Goal: Task Accomplishment & Management: Complete application form

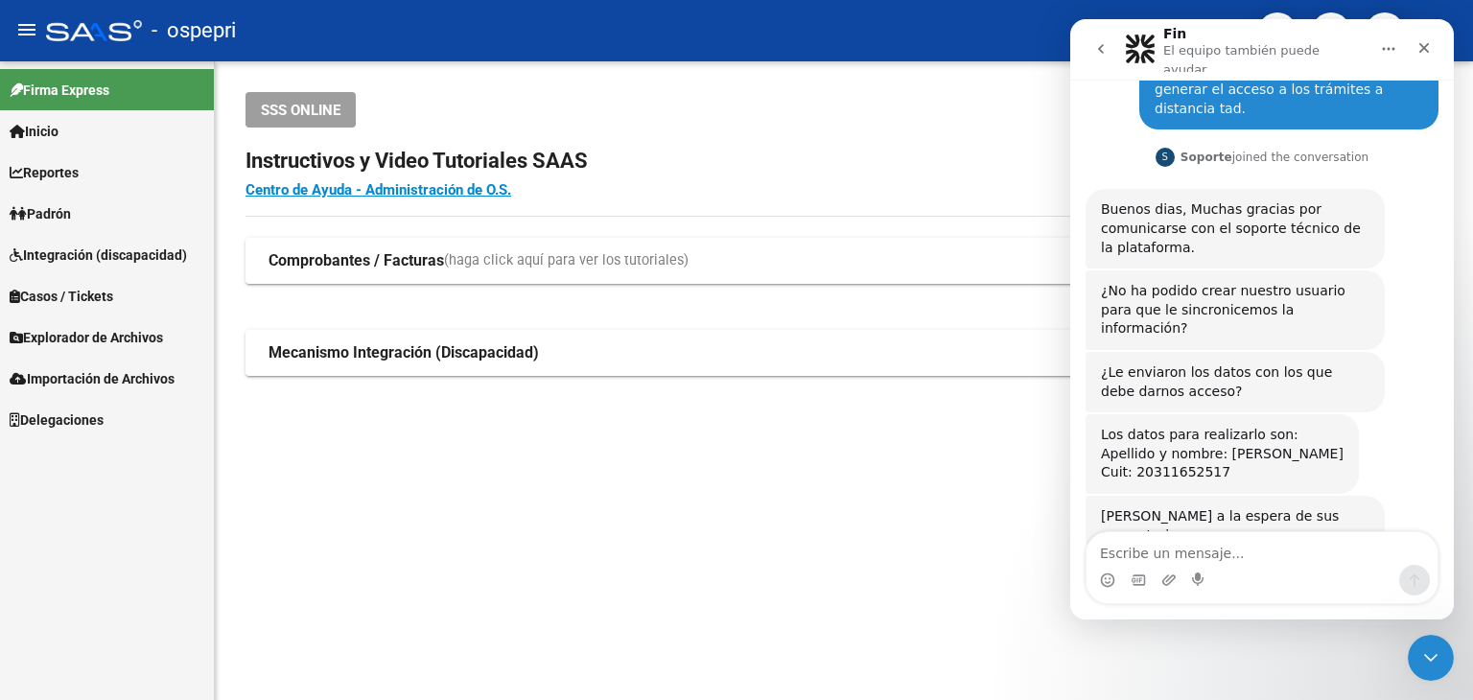
scroll to position [106, 0]
click at [53, 131] on span "Inicio" at bounding box center [34, 131] width 49 height 21
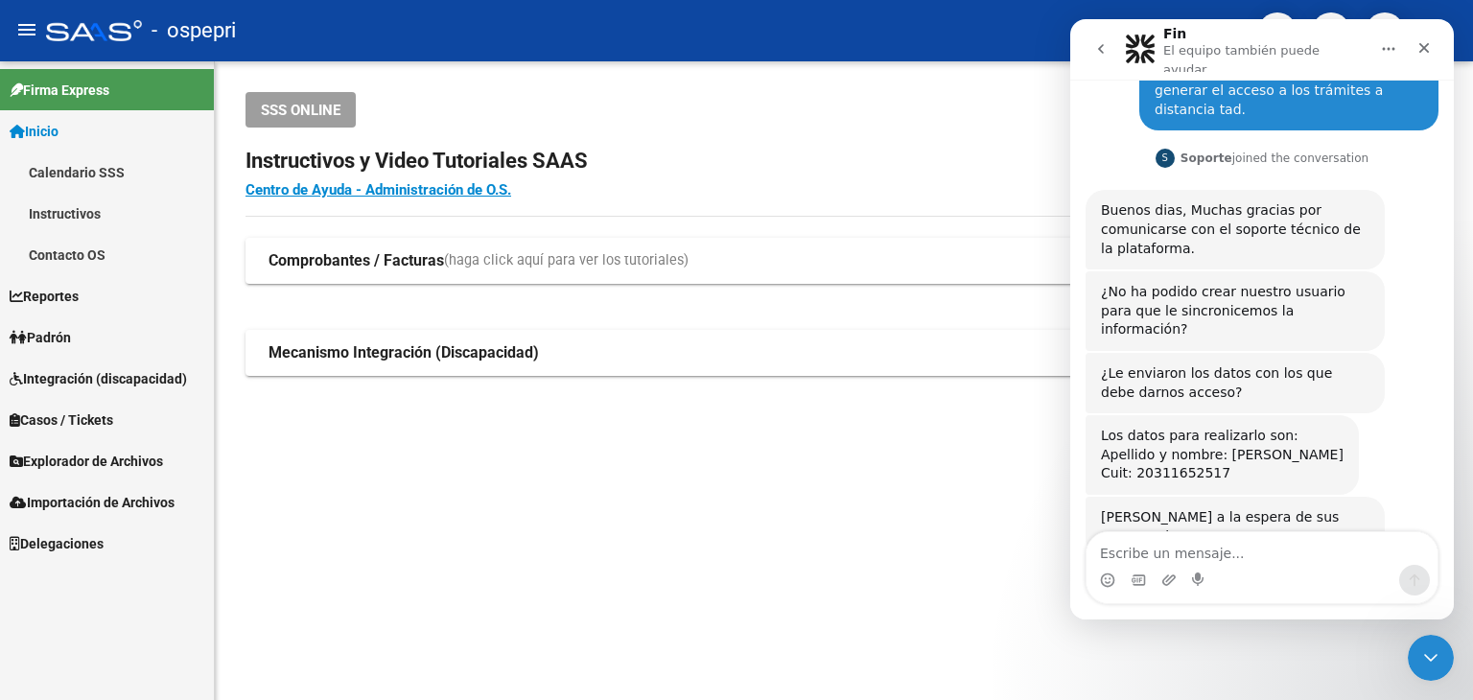
click at [842, 90] on div "SSS ONLINE Instructivos y Video Tutoriales SAAS Centro de Ayuda - Administració…" at bounding box center [844, 264] width 1258 height 407
click at [1427, 44] on icon "Cerrar" at bounding box center [1424, 47] width 15 height 15
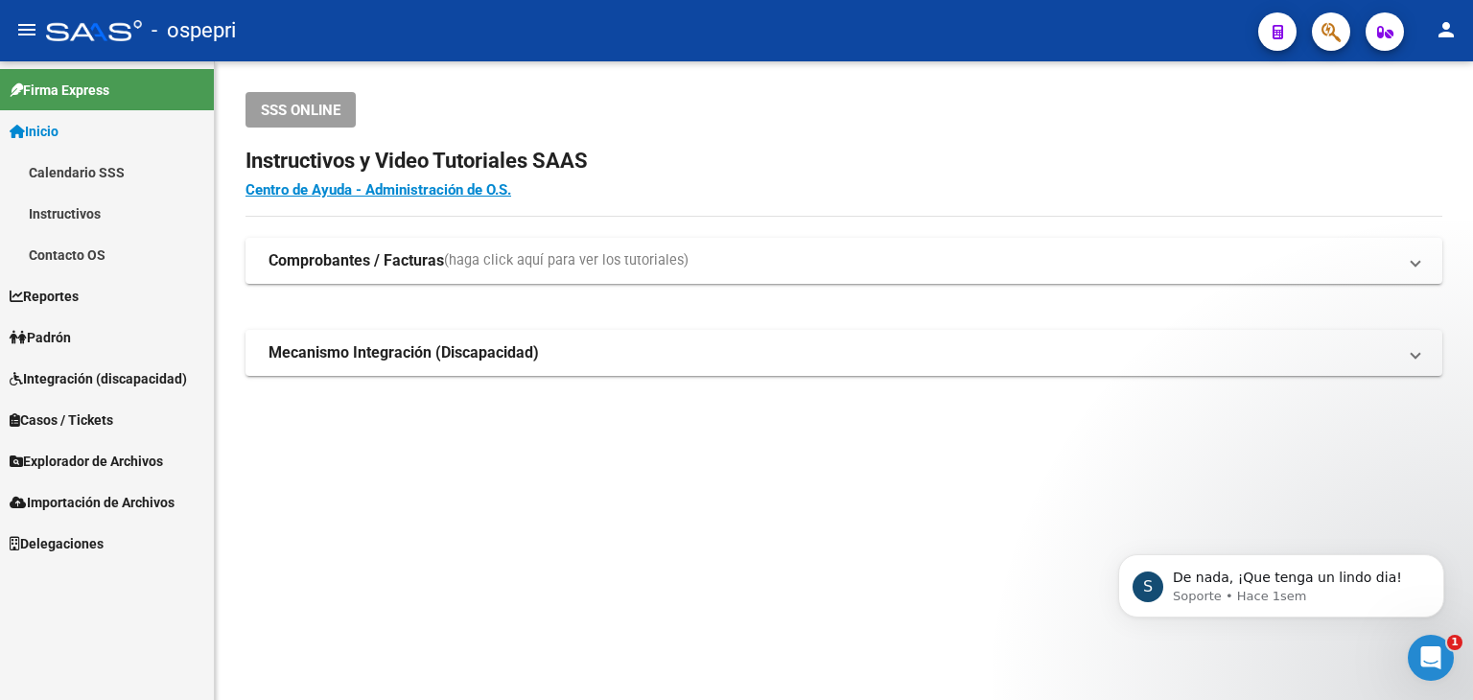
scroll to position [0, 0]
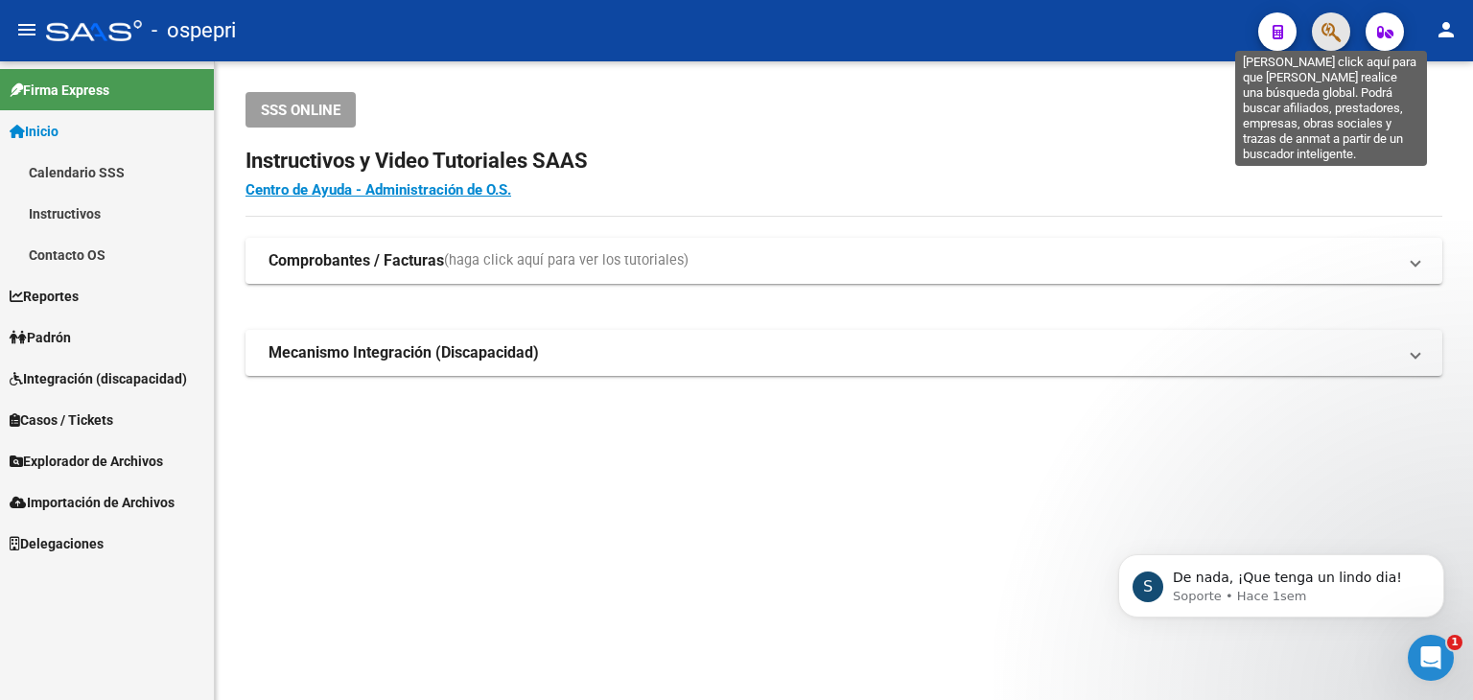
click at [1326, 39] on icon "button" at bounding box center [1331, 32] width 19 height 22
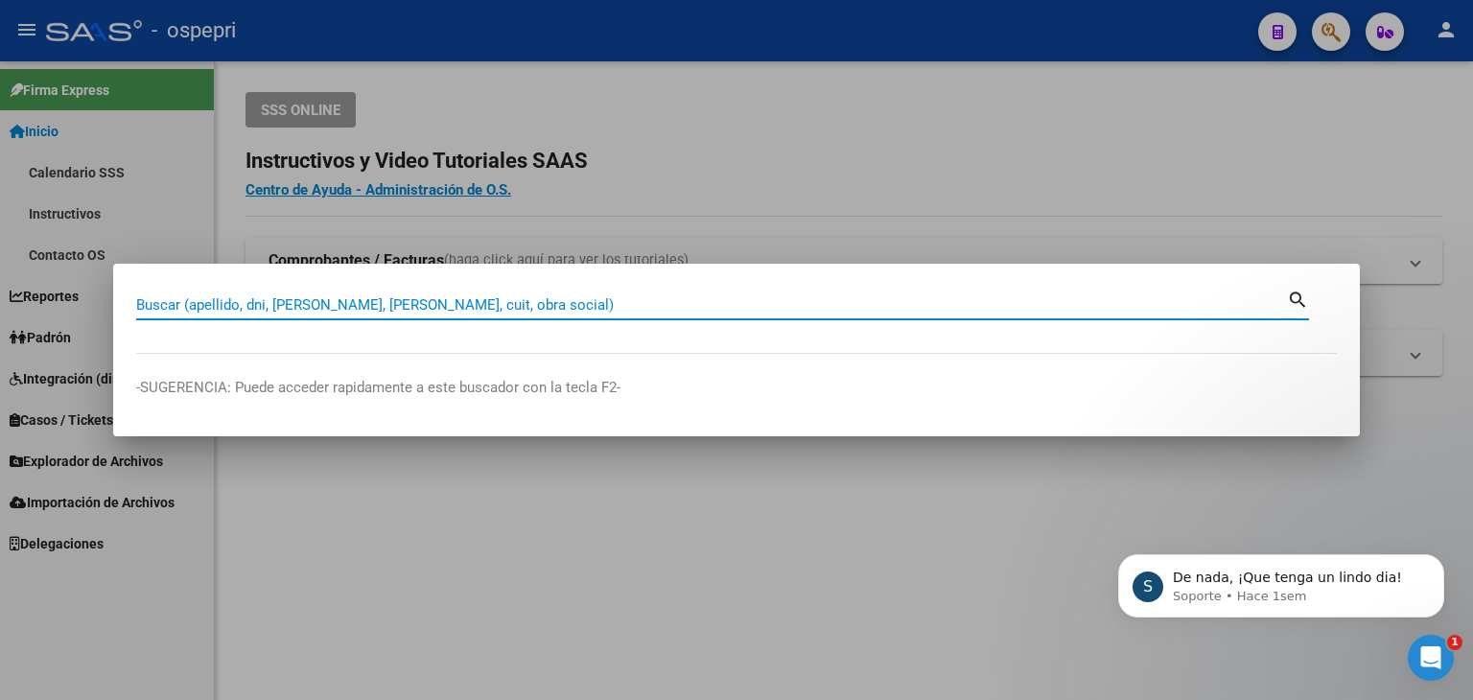
paste input "27-32400541-8"
type input "27324005418"
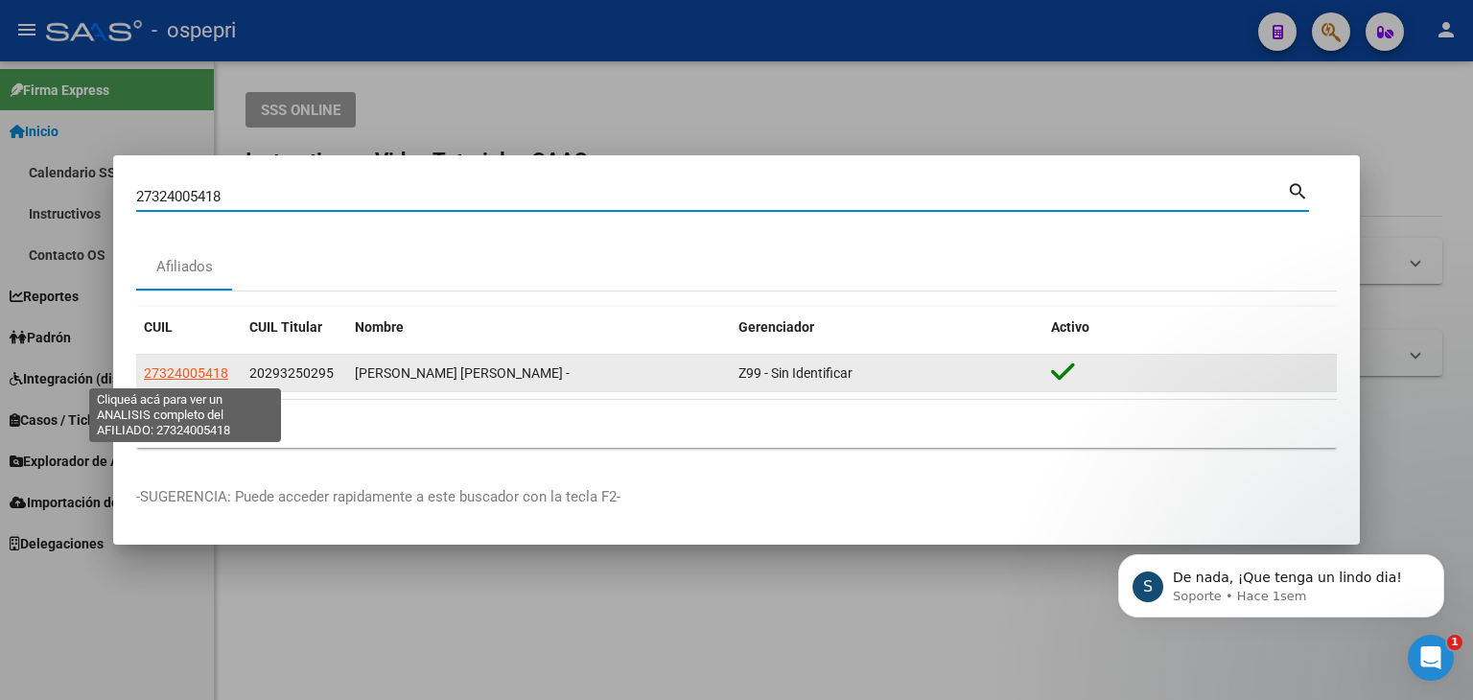
click at [212, 373] on span "27324005418" at bounding box center [186, 372] width 84 height 15
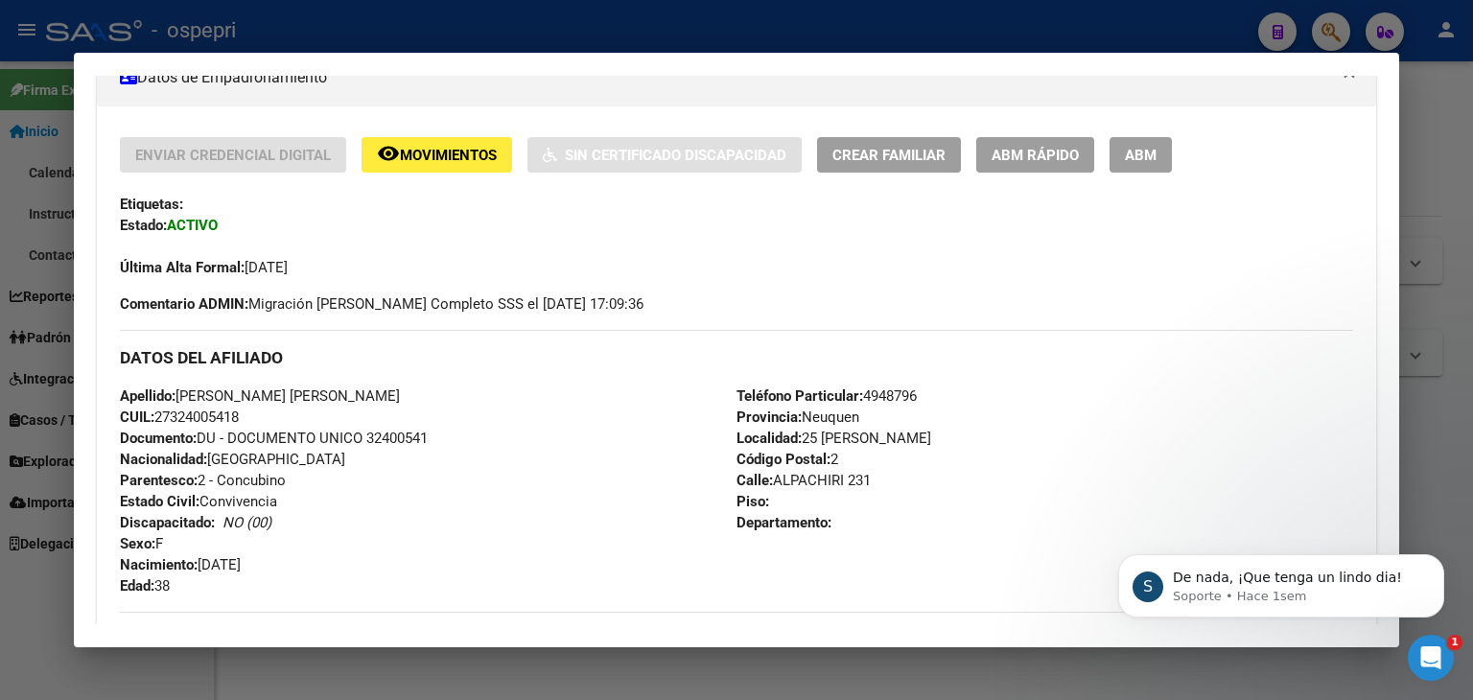
scroll to position [348, 0]
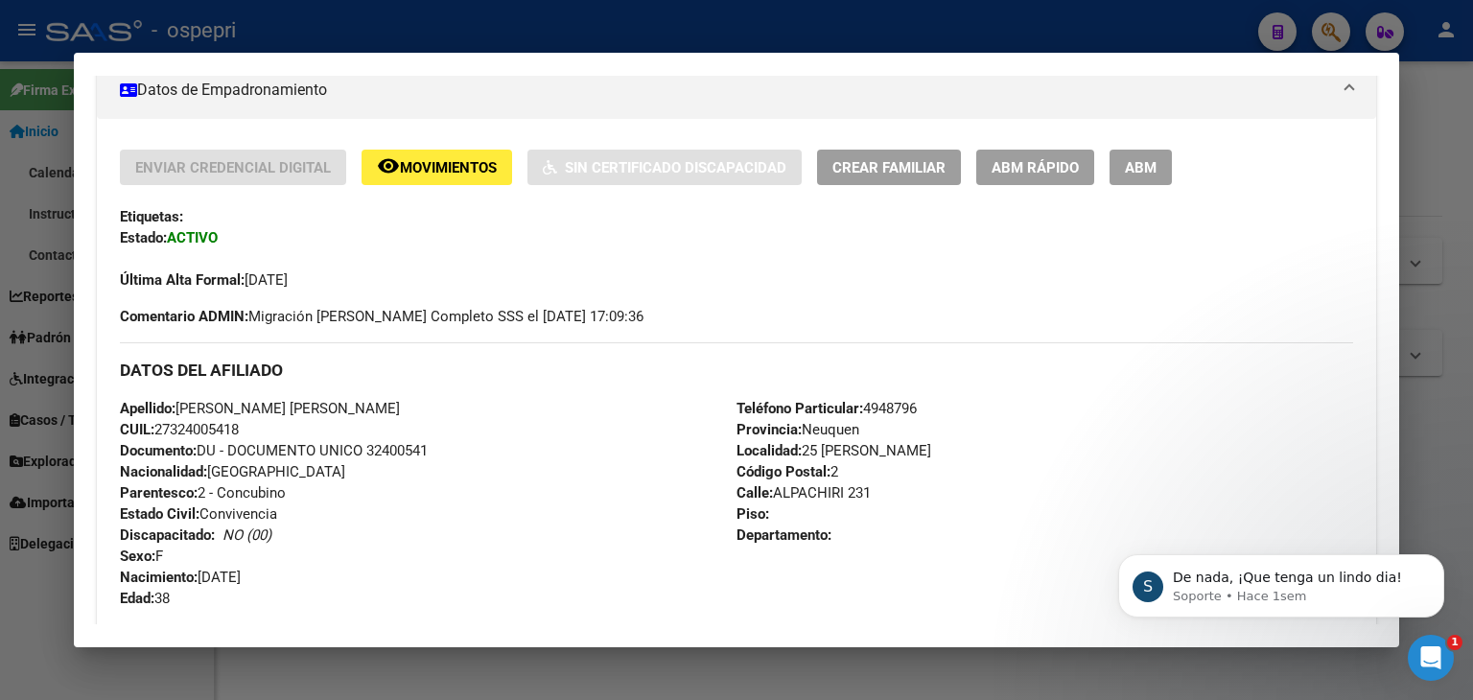
drag, startPoint x: 246, startPoint y: 427, endPoint x: 161, endPoint y: 428, distance: 84.4
click at [161, 428] on span "CUIL: 27324005418" at bounding box center [179, 429] width 119 height 17
copy span "27324005418"
click at [298, 477] on div "Apellido: [PERSON_NAME] [PERSON_NAME] CUIL: 27324005418 Documento: DU - DOCUMEN…" at bounding box center [428, 503] width 617 height 211
drag, startPoint x: 257, startPoint y: 432, endPoint x: 160, endPoint y: 428, distance: 96.9
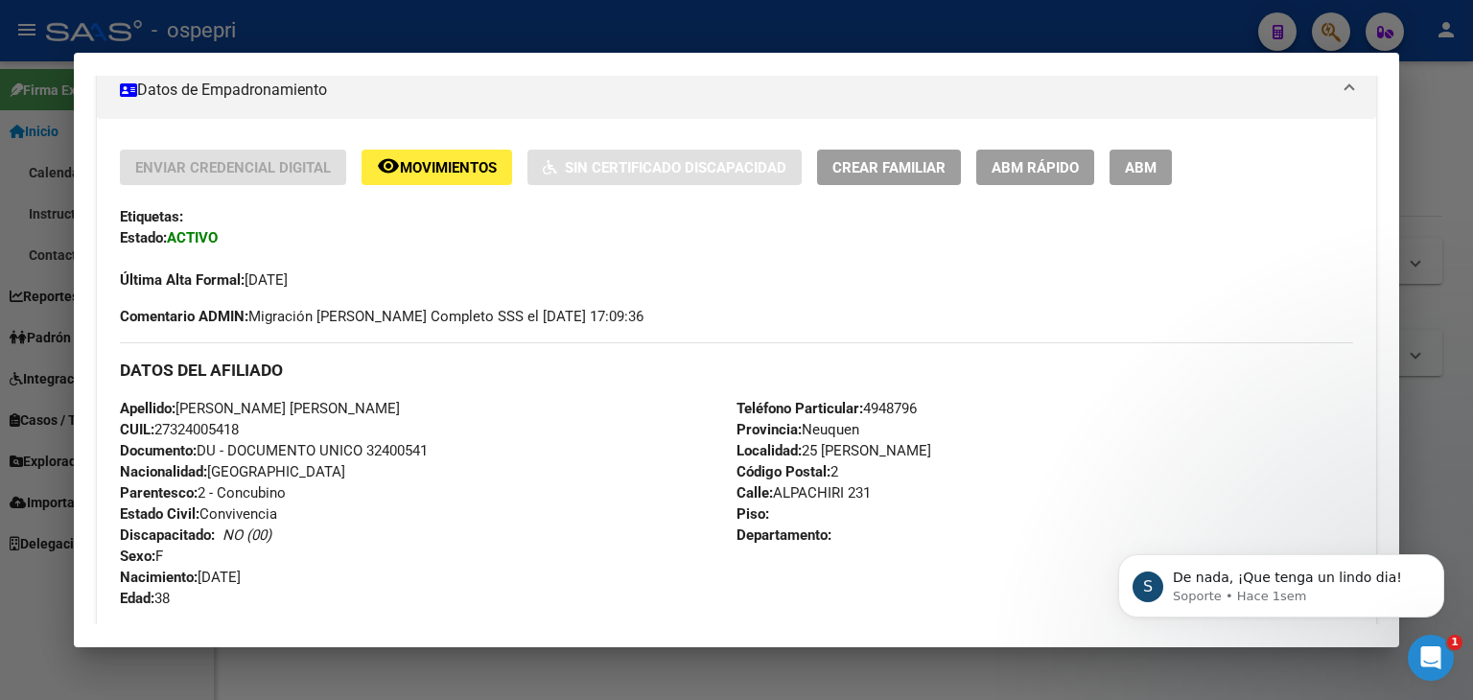
click at [160, 428] on div "Apellido: [PERSON_NAME] [PERSON_NAME] CUIL: 27324005418 Documento: DU - DOCUMEN…" at bounding box center [428, 503] width 617 height 211
click at [517, 438] on div "Apellido: [PERSON_NAME] [PERSON_NAME] CUIL: 27324005418 Documento: DU - DOCUMEN…" at bounding box center [428, 503] width 617 height 211
click at [408, 399] on div "Apellido: [PERSON_NAME] [PERSON_NAME] CUIL: 27324005418 Documento: DU - DOCUMEN…" at bounding box center [428, 503] width 617 height 211
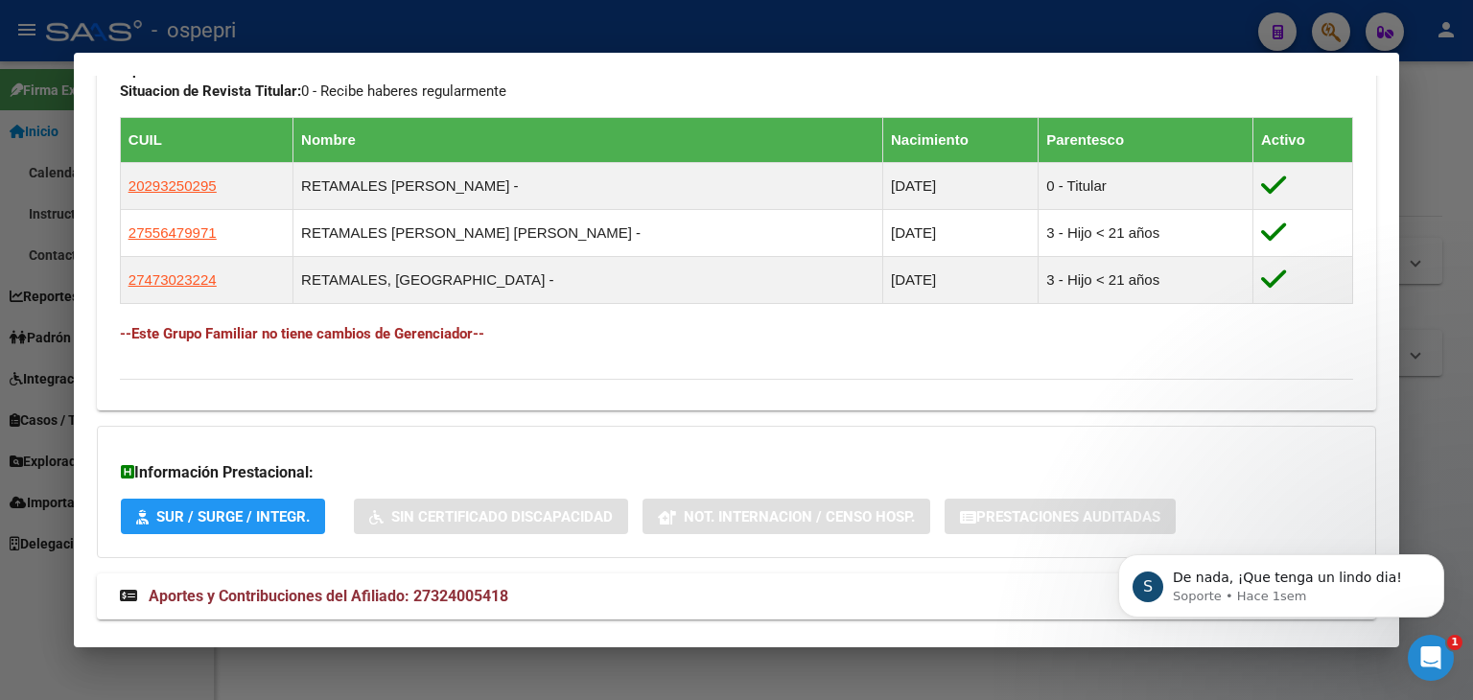
scroll to position [1115, 0]
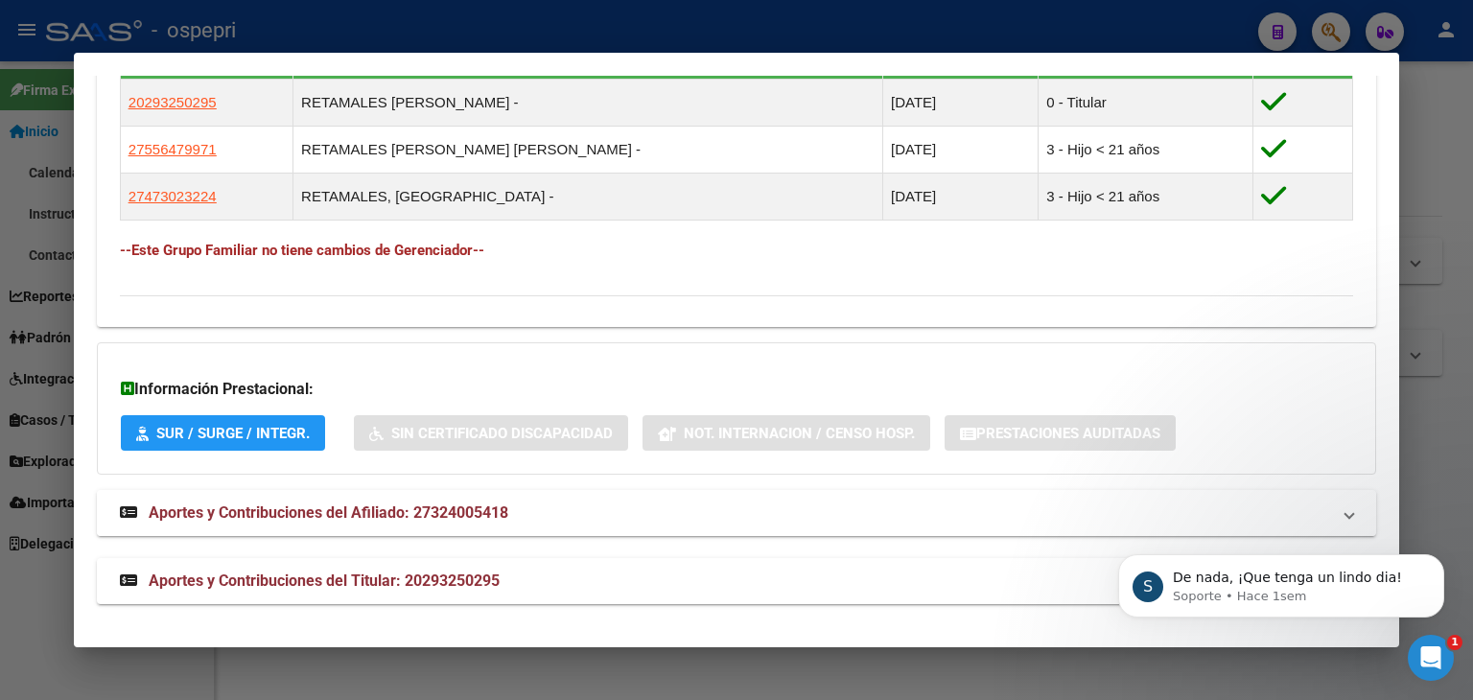
click at [354, 513] on span "Aportes y Contribuciones del Afiliado: 27324005418" at bounding box center [329, 513] width 360 height 18
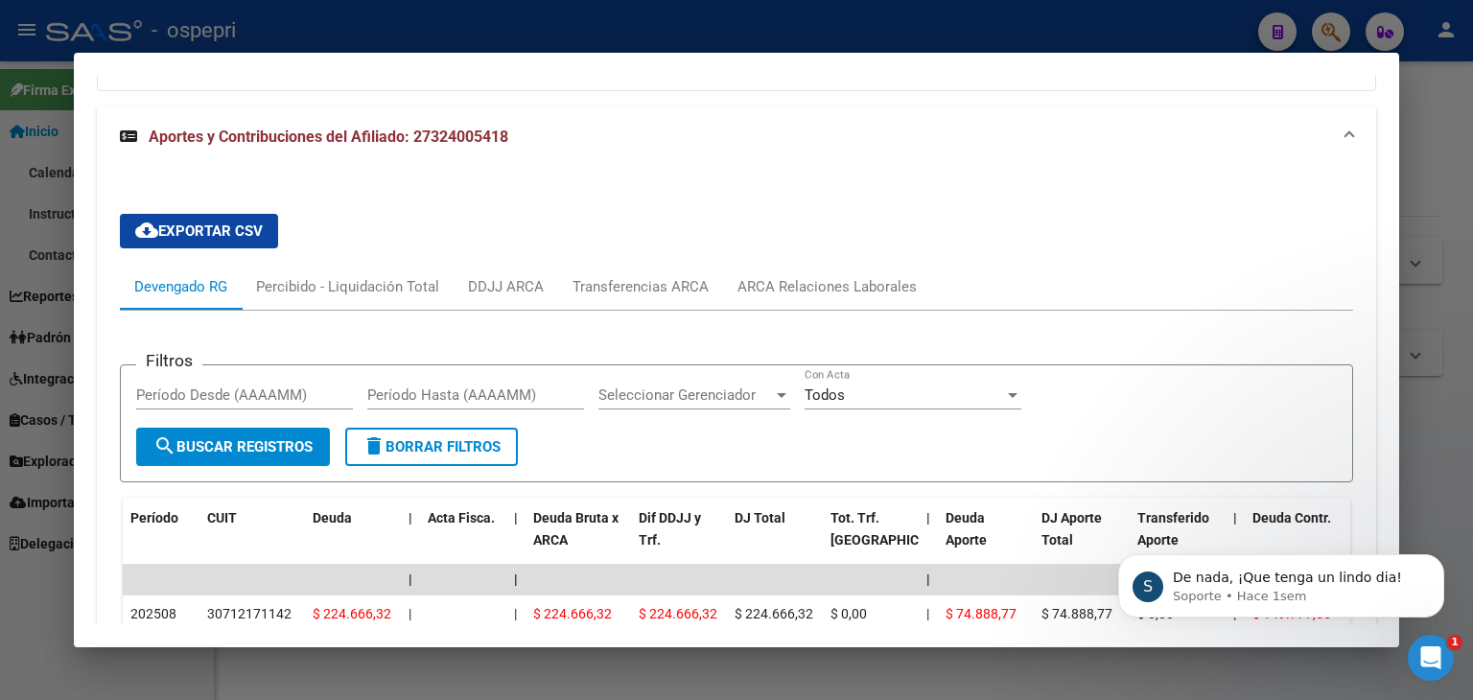
scroll to position [1861, 0]
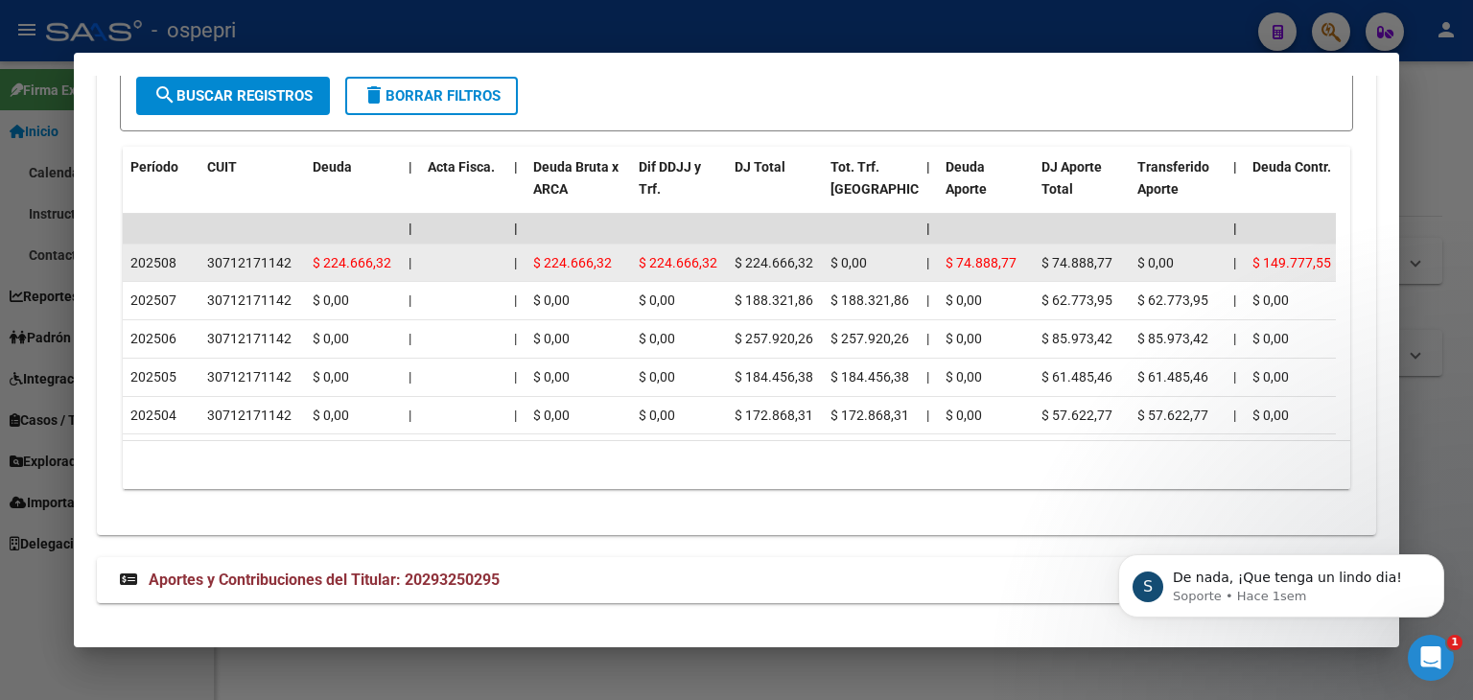
click at [247, 252] on div "30712171142" at bounding box center [249, 263] width 84 height 22
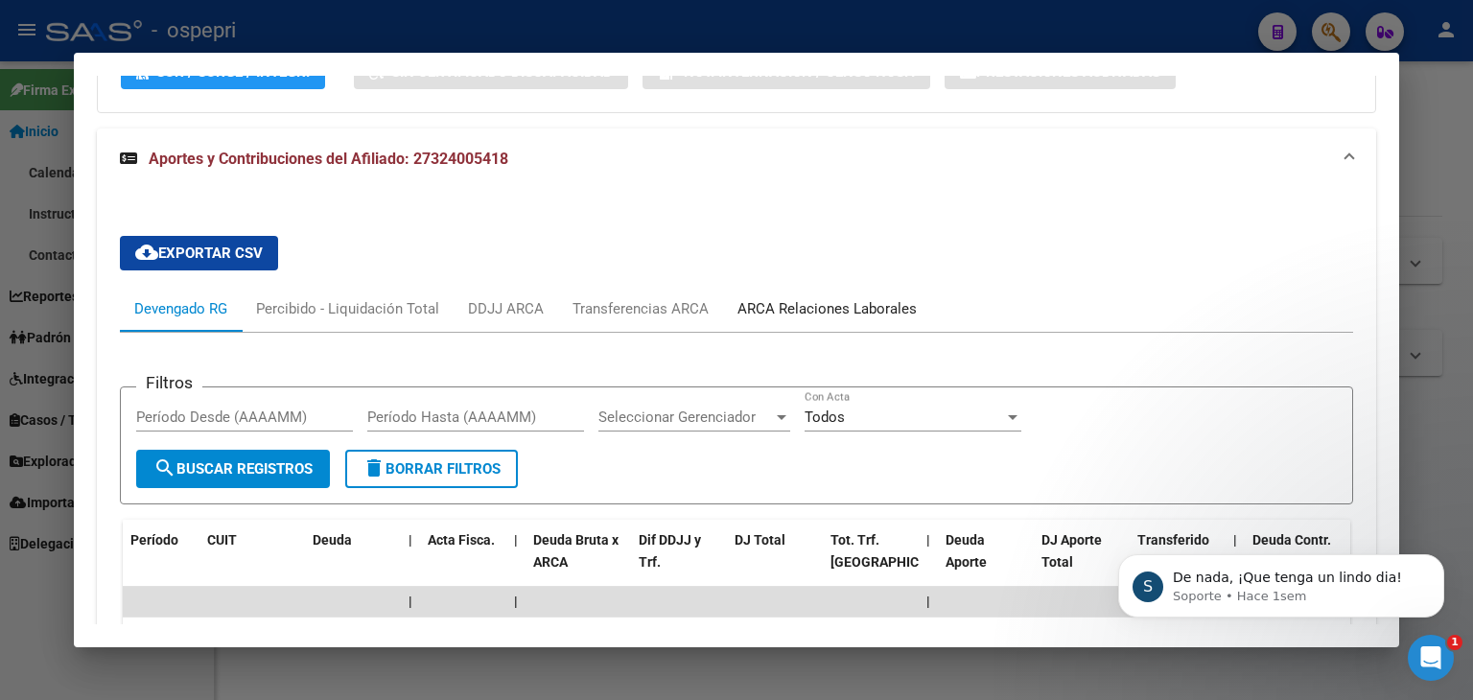
click at [769, 308] on div "ARCA Relaciones Laborales" at bounding box center [827, 308] width 179 height 21
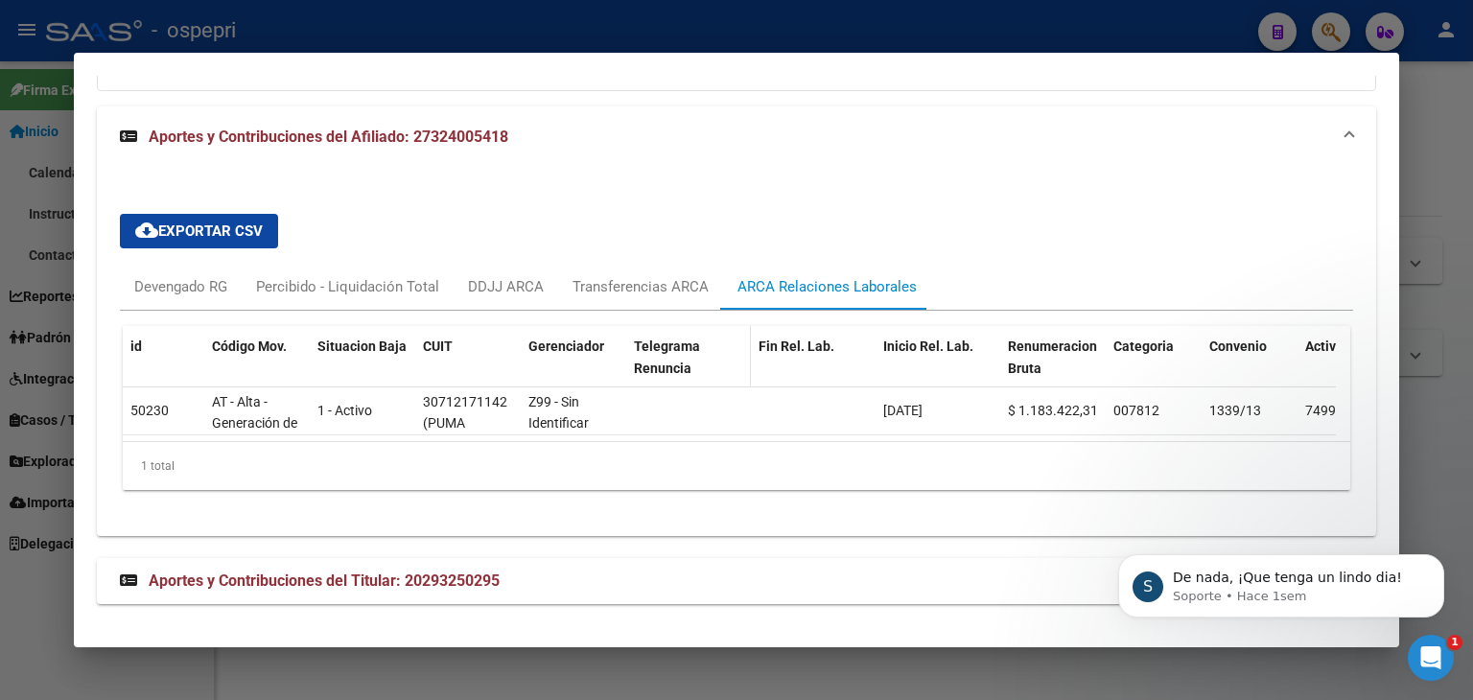
scroll to position [1513, 0]
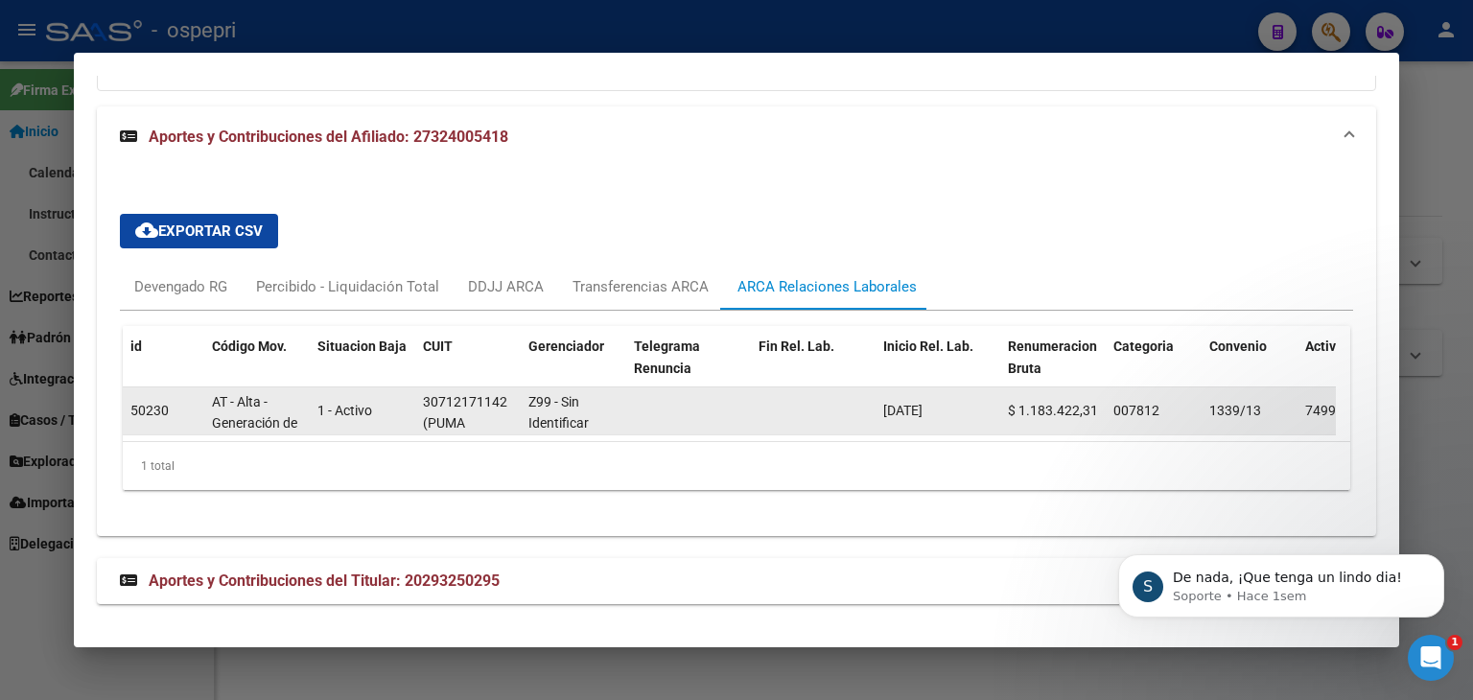
drag, startPoint x: 964, startPoint y: 392, endPoint x: 888, endPoint y: 408, distance: 77.3
click at [888, 408] on datatable-body-cell "[DATE]" at bounding box center [938, 410] width 125 height 47
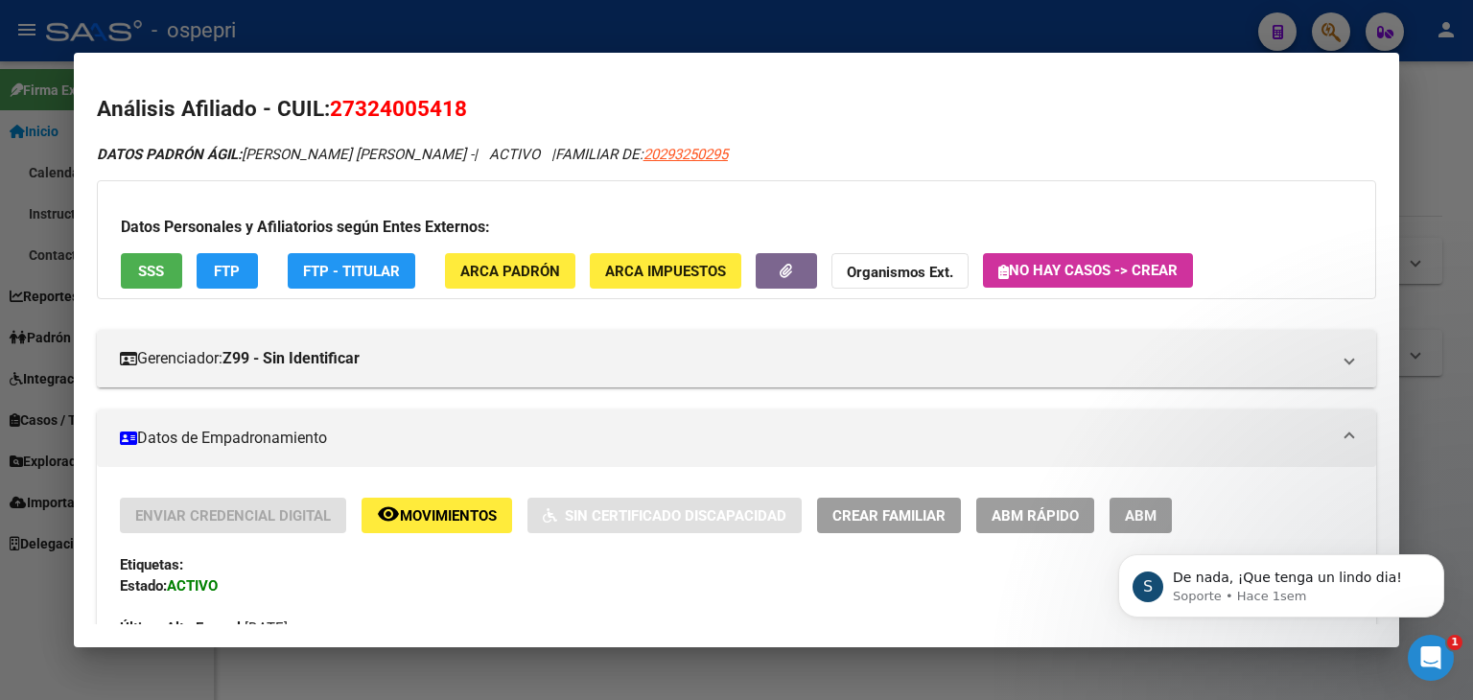
scroll to position [0, 0]
click at [907, 270] on strong "Organismos Ext." at bounding box center [900, 272] width 106 height 17
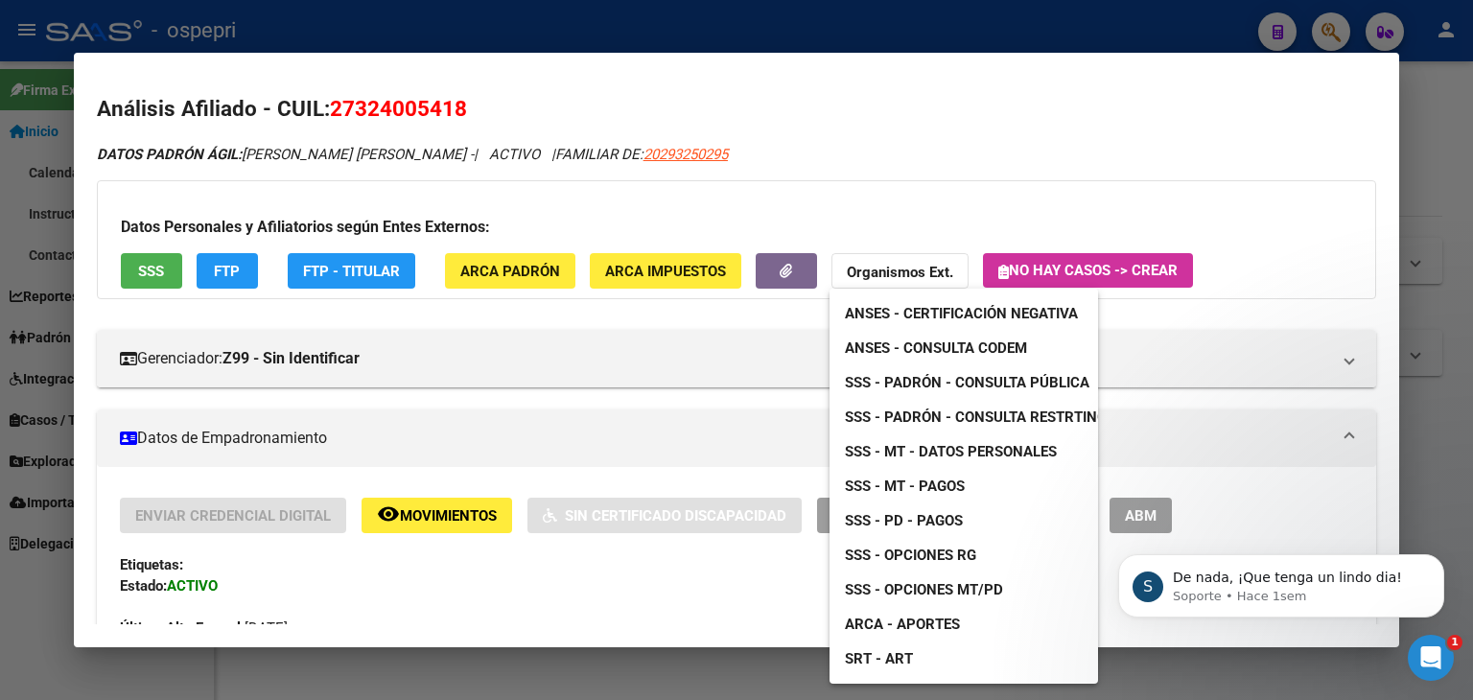
click at [931, 129] on div at bounding box center [736, 350] width 1473 height 700
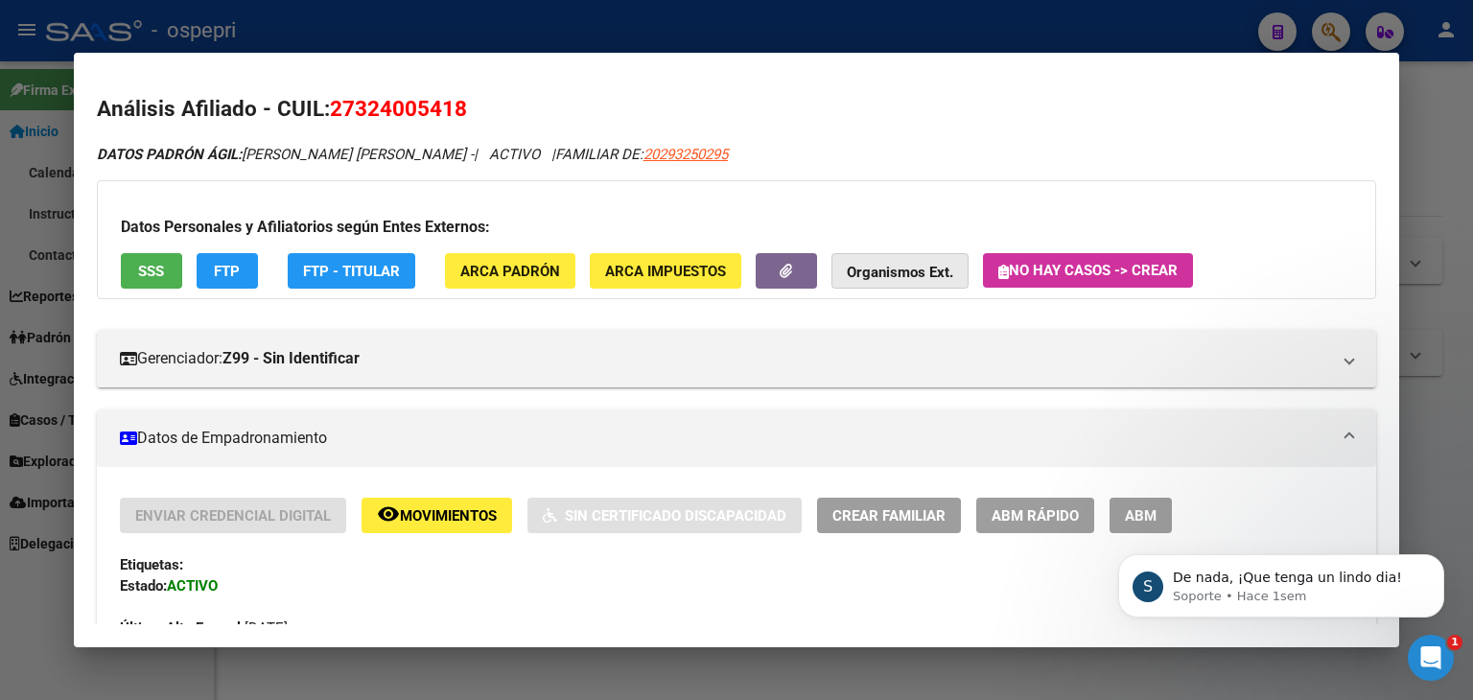
click at [872, 269] on strong "Organismos Ext." at bounding box center [900, 272] width 106 height 17
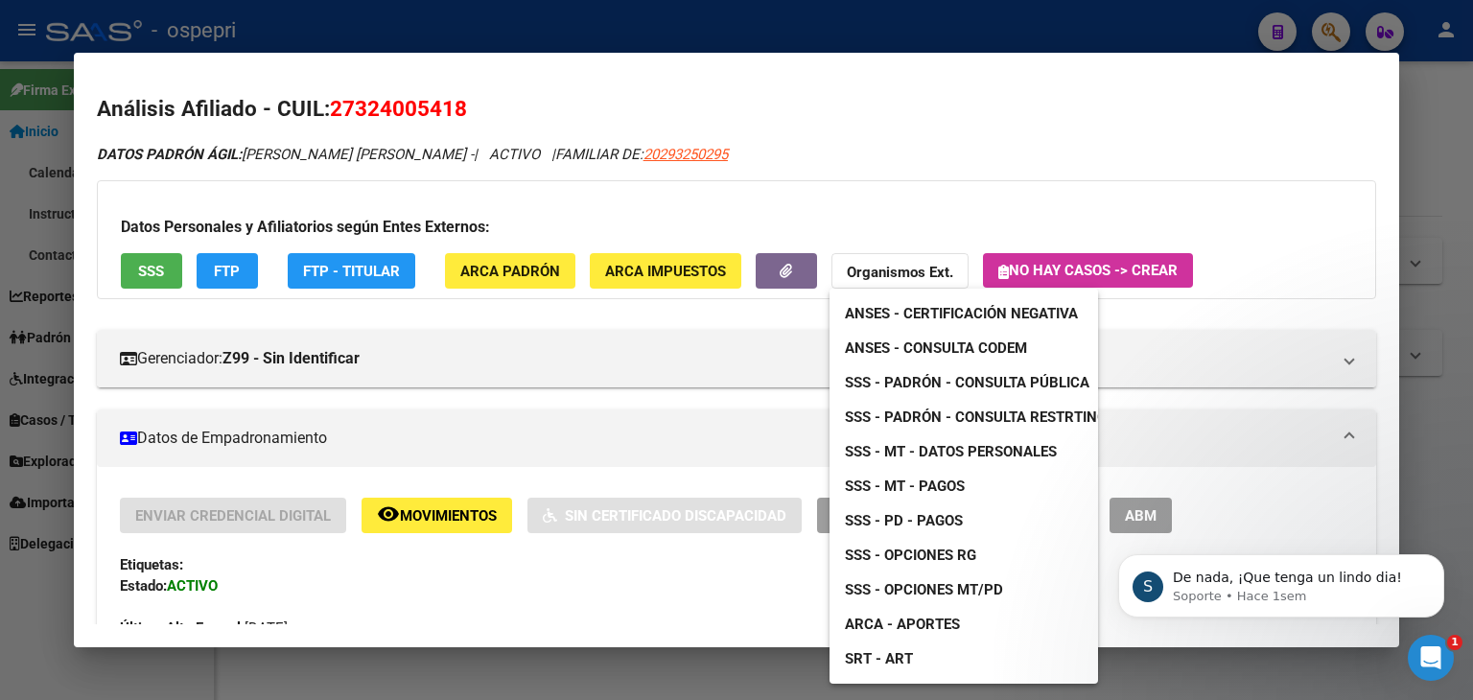
click at [715, 335] on div at bounding box center [736, 350] width 1473 height 700
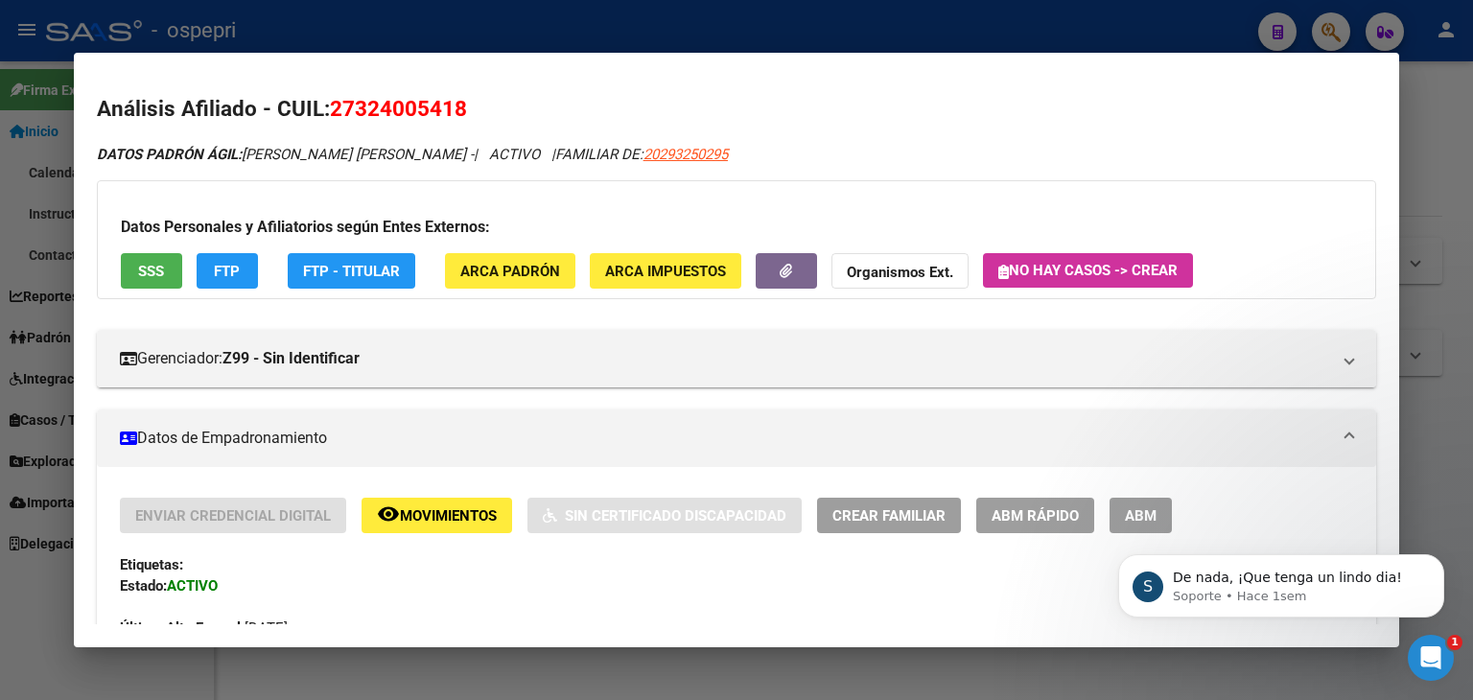
scroll to position [192, 0]
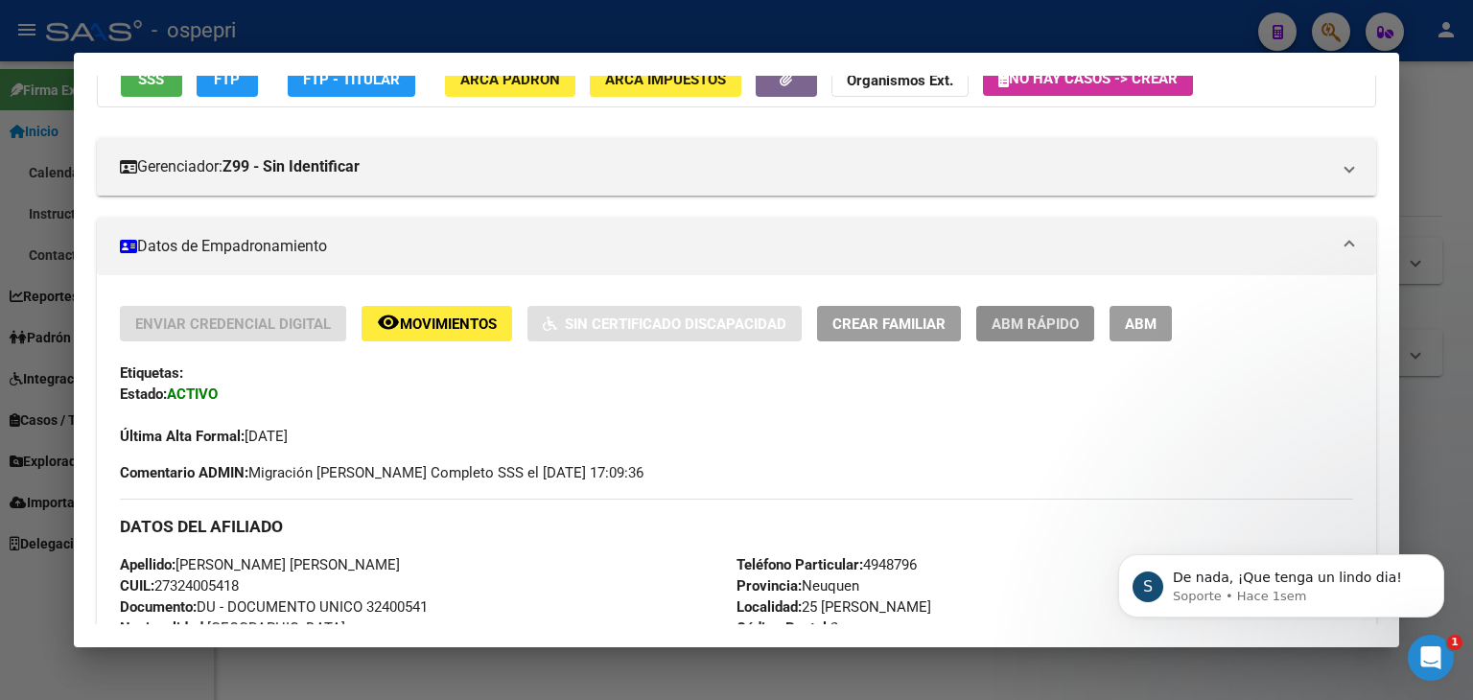
click at [1053, 324] on span "ABM Rápido" at bounding box center [1035, 324] width 87 height 17
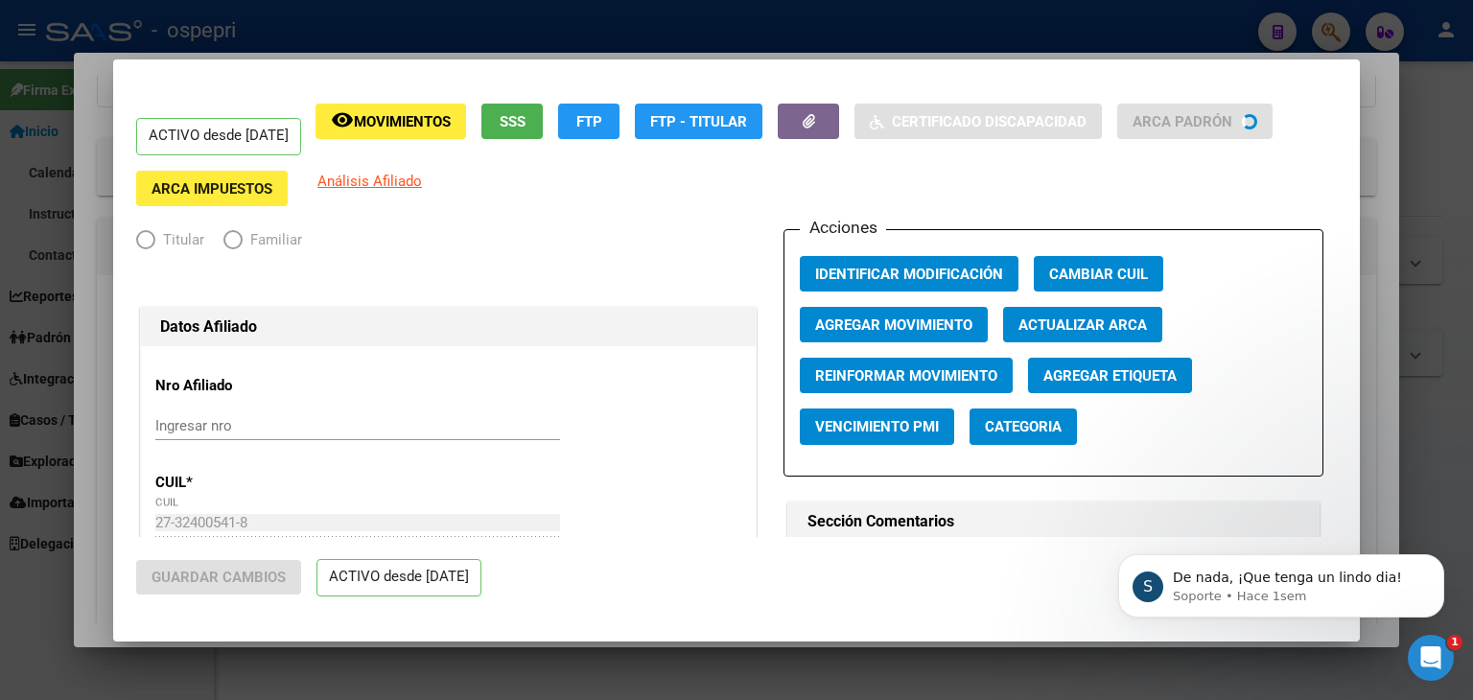
radio input "true"
type input "30-60468709-4"
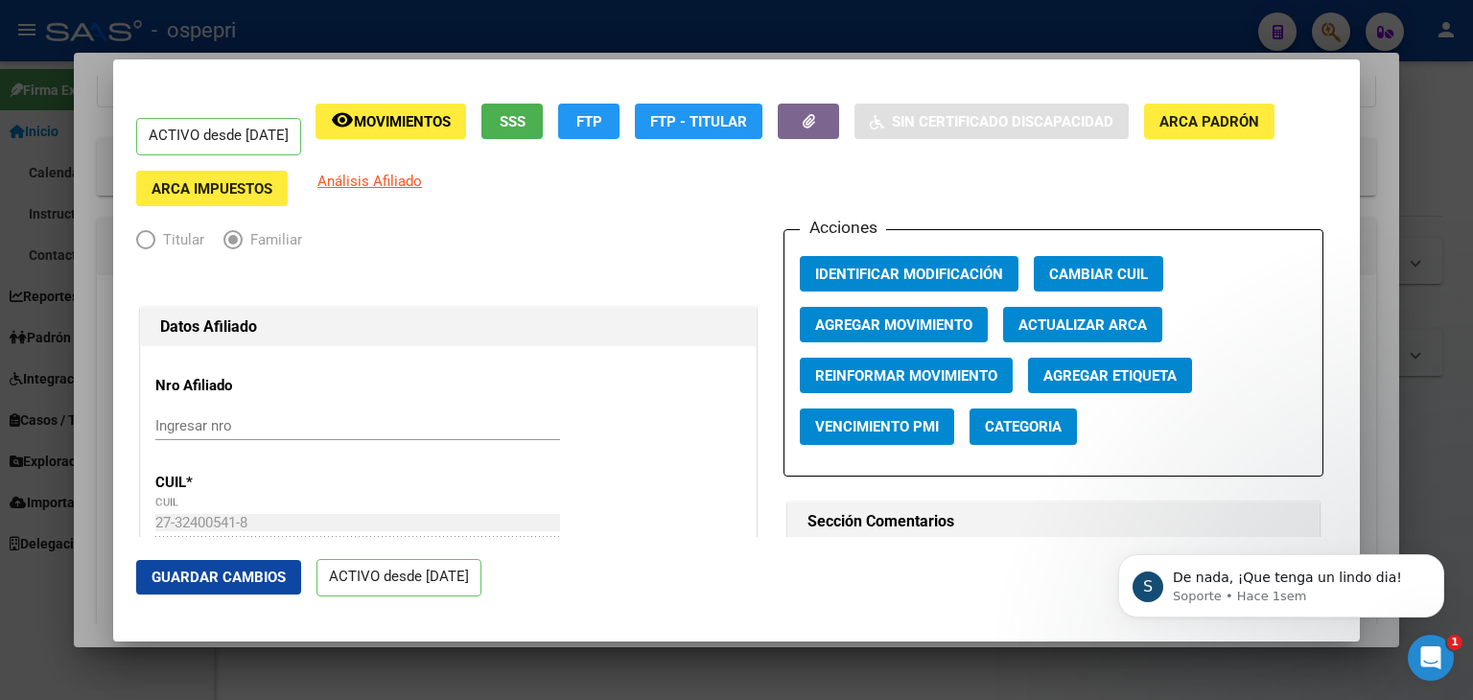
scroll to position [107, 0]
click at [871, 333] on span "Agregar Movimiento" at bounding box center [893, 324] width 157 height 17
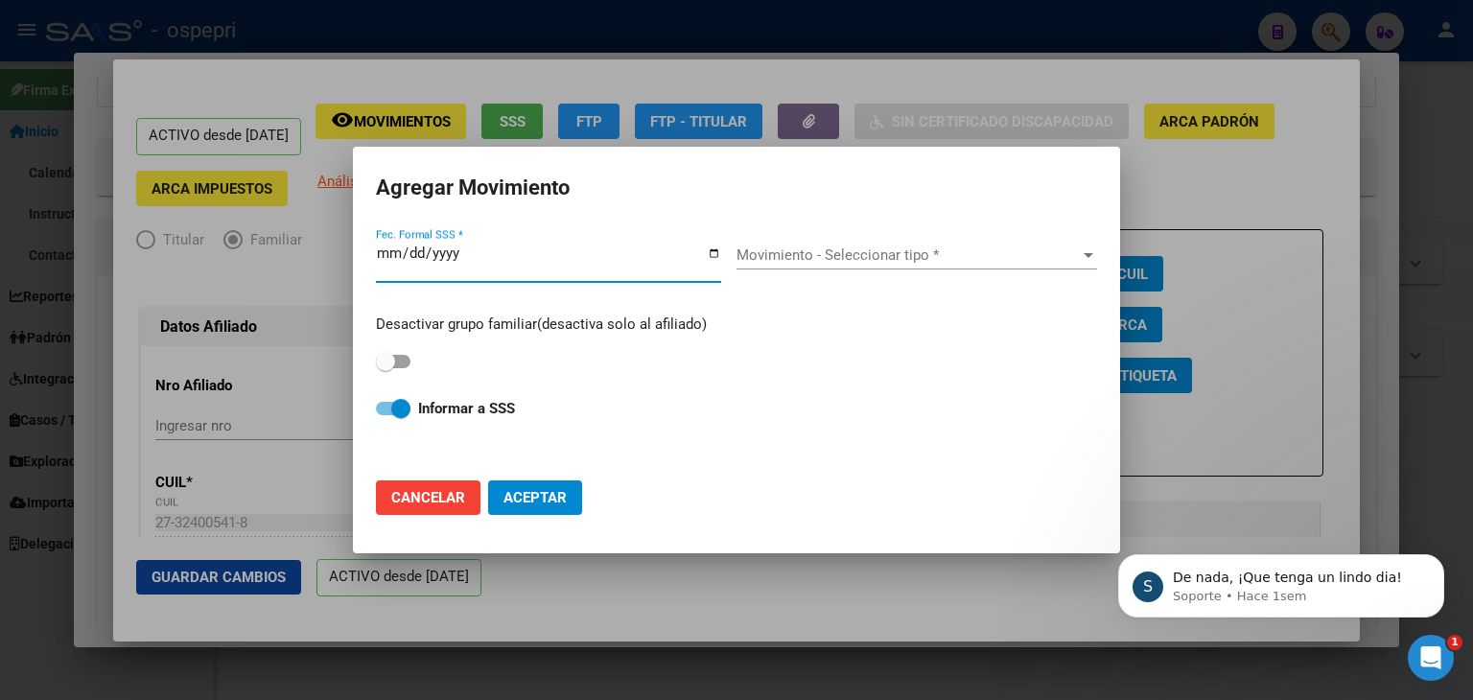
click at [1055, 245] on div "Movimiento - Seleccionar tipo * Movimiento - Seleccionar tipo *" at bounding box center [917, 255] width 361 height 29
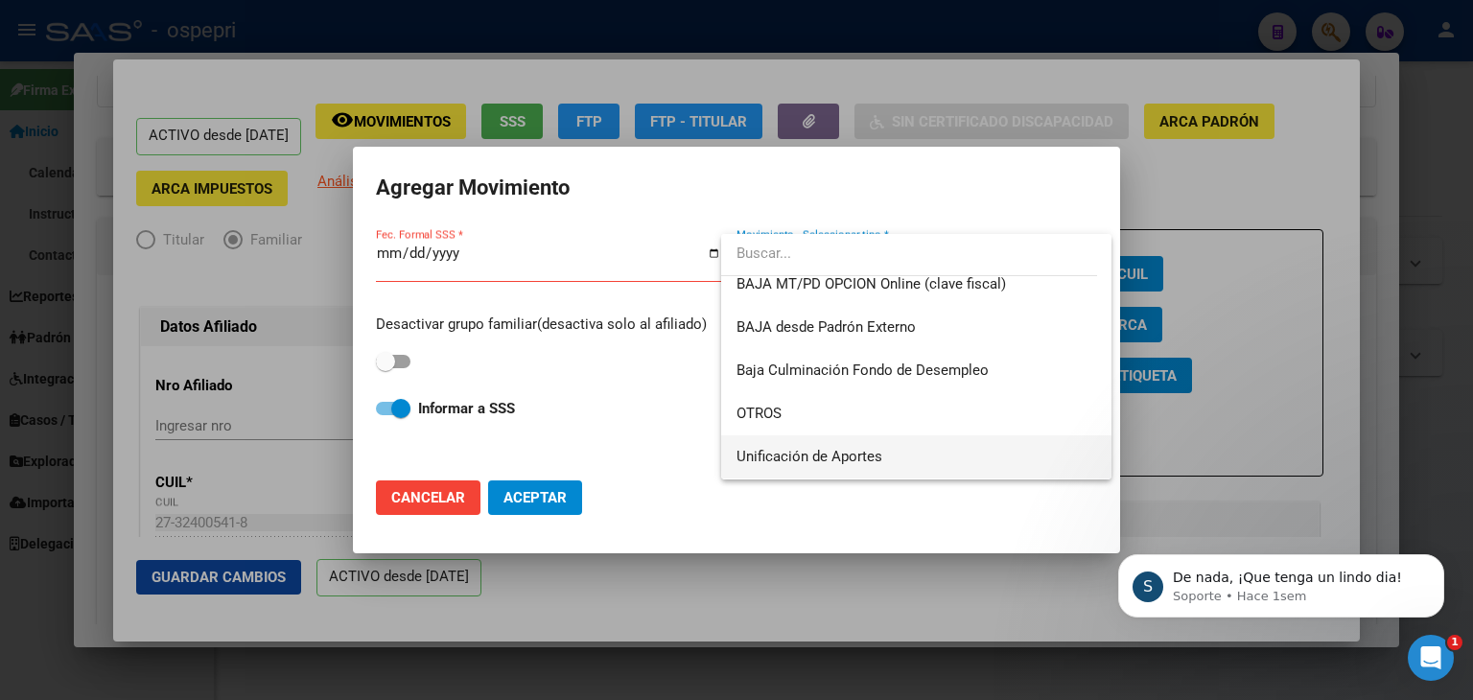
scroll to position [1343, 0]
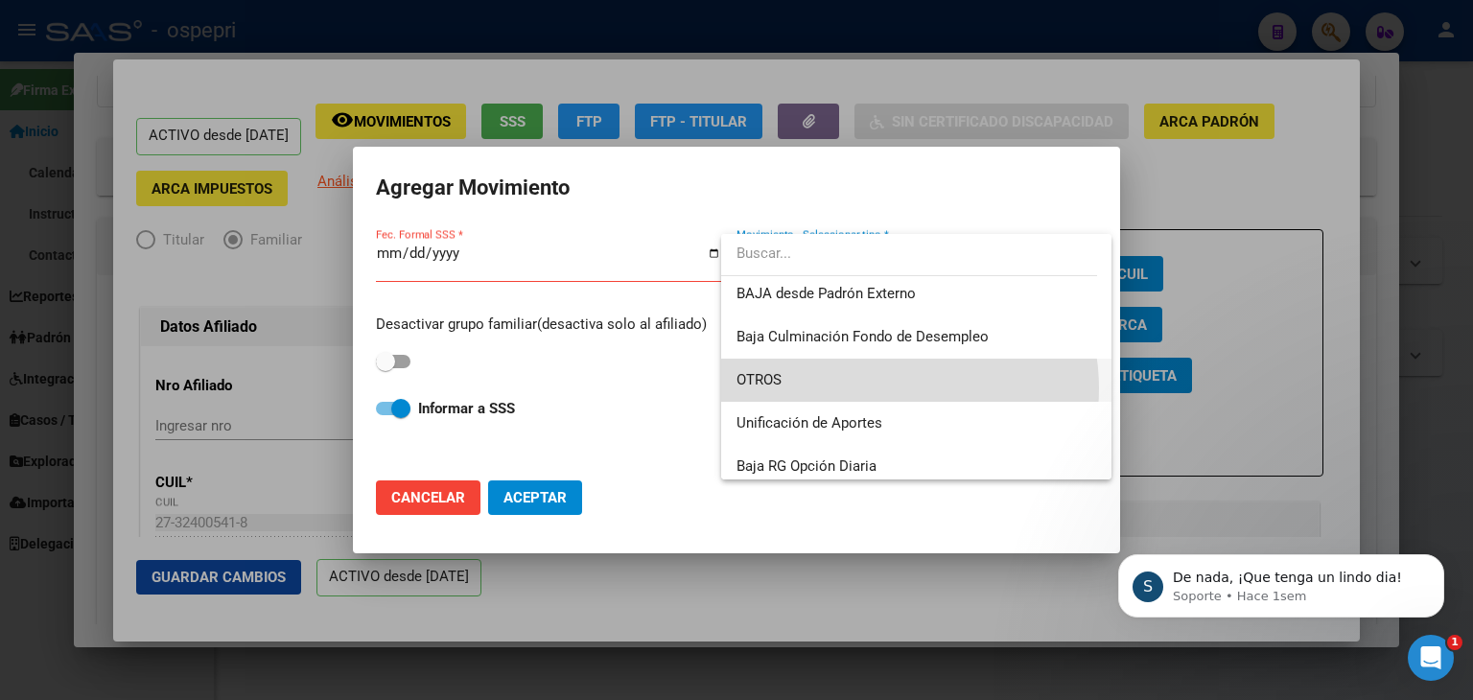
click at [882, 388] on span "OTROS" at bounding box center [917, 380] width 360 height 43
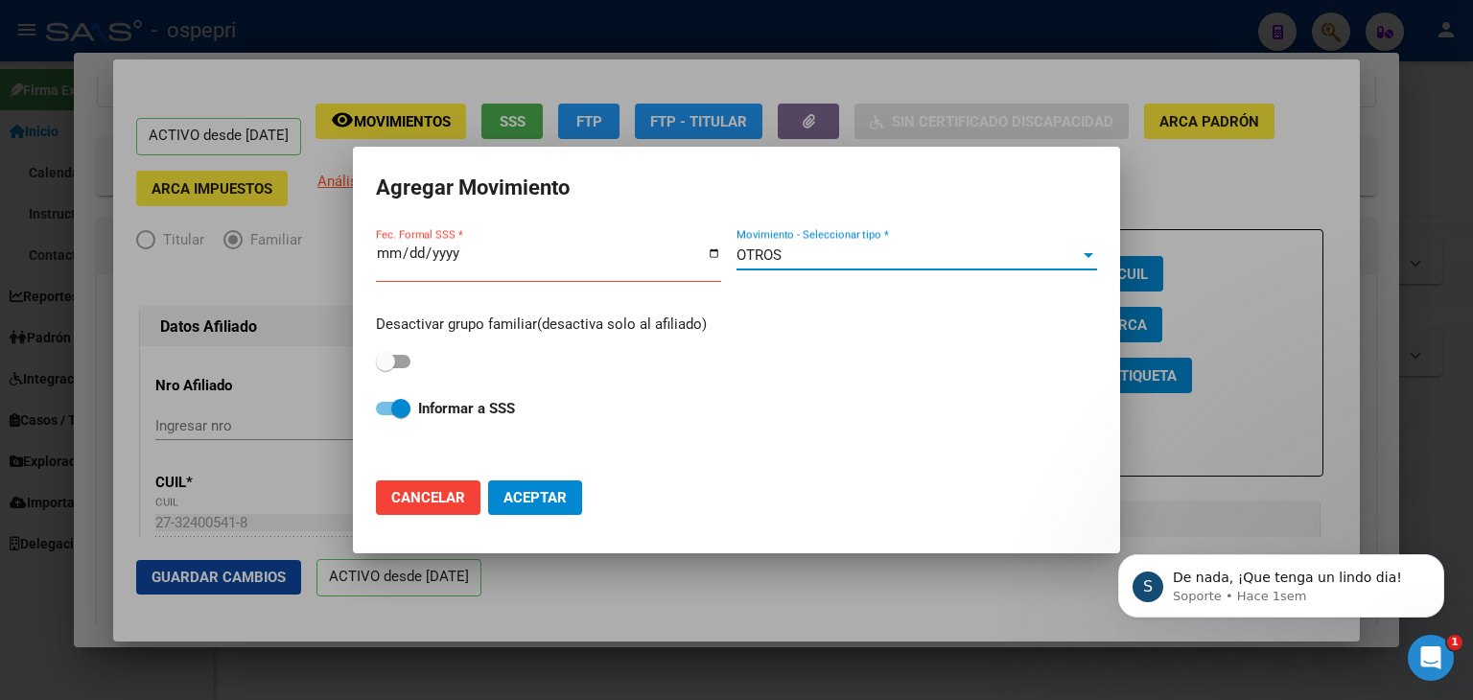
click at [1055, 263] on div "OTROS" at bounding box center [908, 254] width 343 height 17
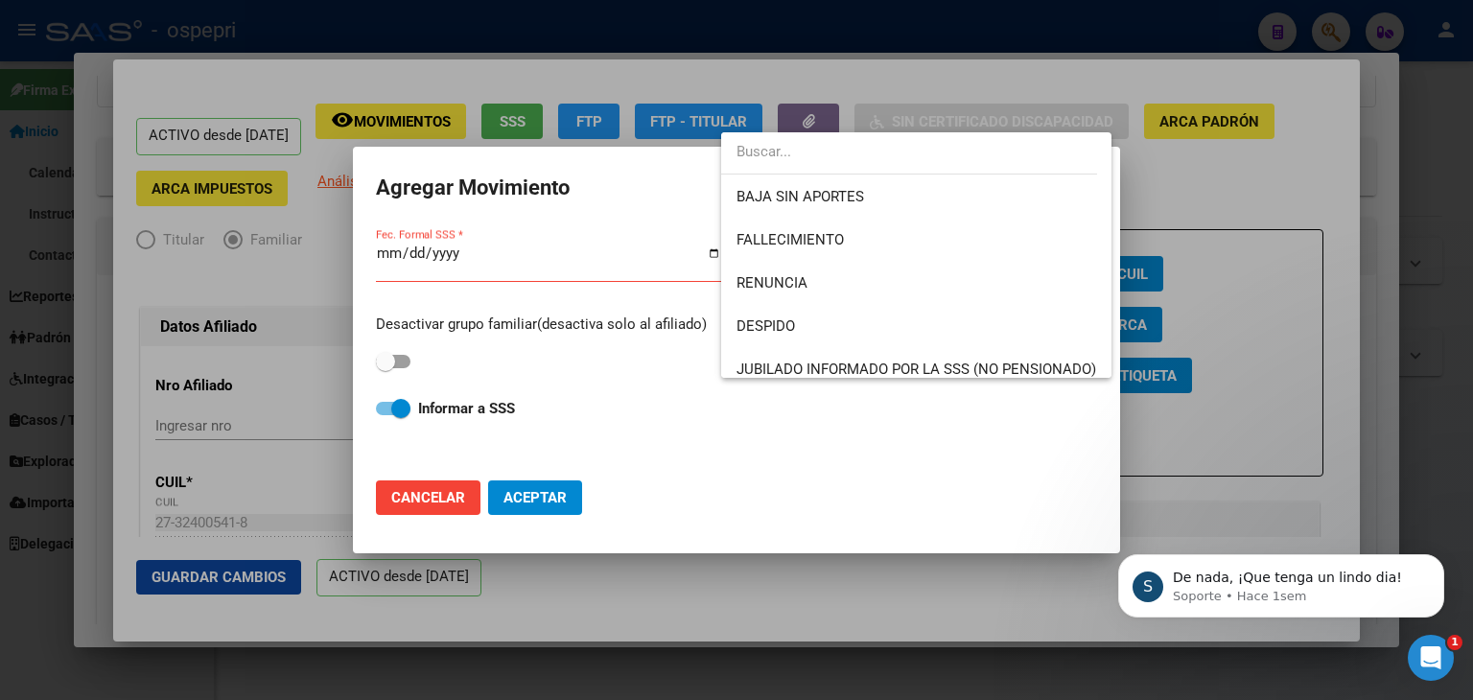
scroll to position [1366, 0]
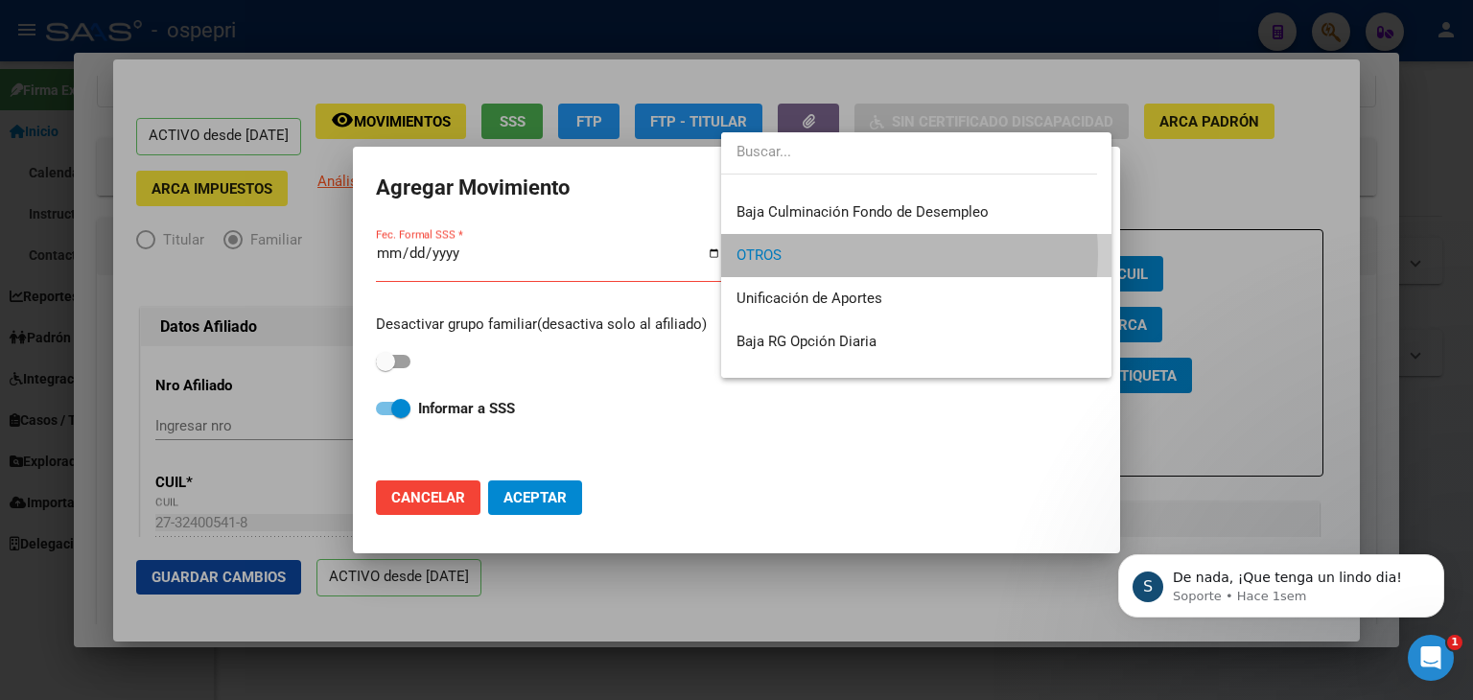
click at [874, 253] on span "OTROS" at bounding box center [917, 255] width 360 height 43
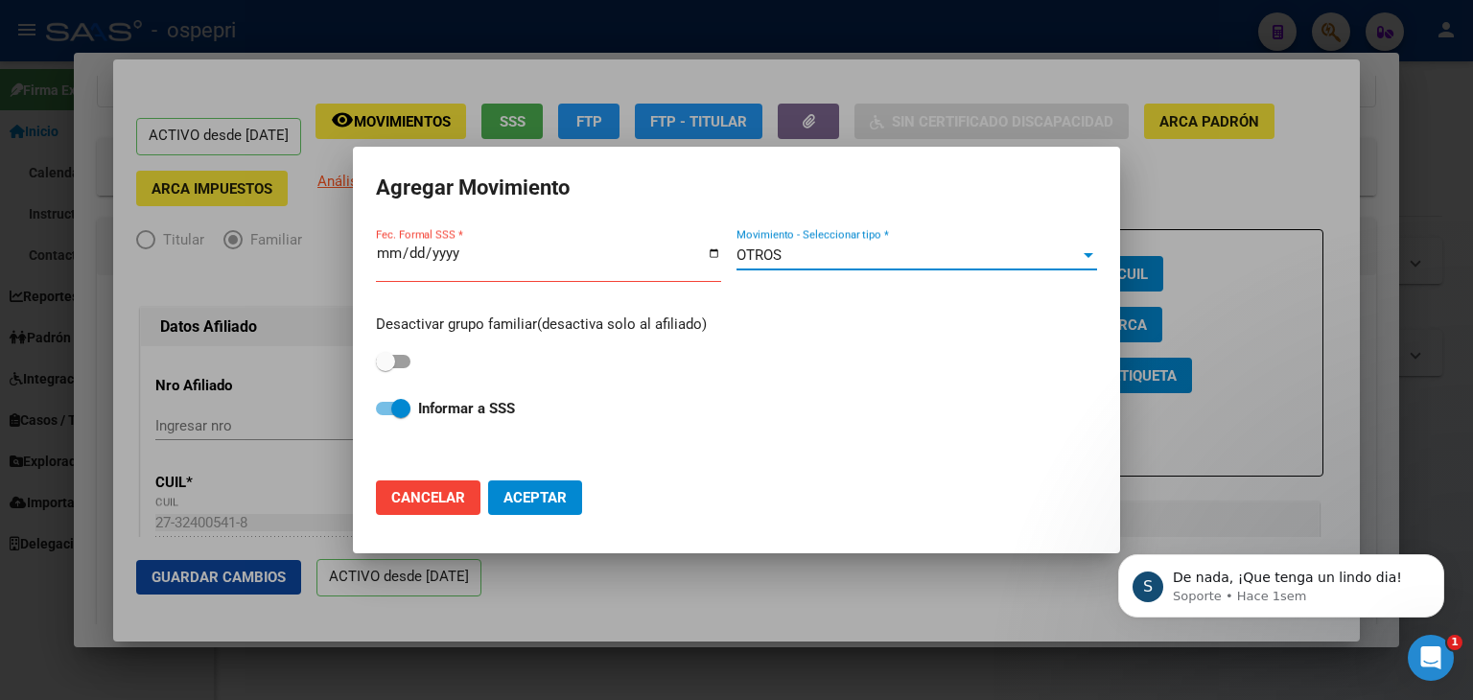
click at [395, 357] on span at bounding box center [385, 361] width 19 height 19
click at [386, 368] on input "checkbox" at bounding box center [385, 368] width 1 height 1
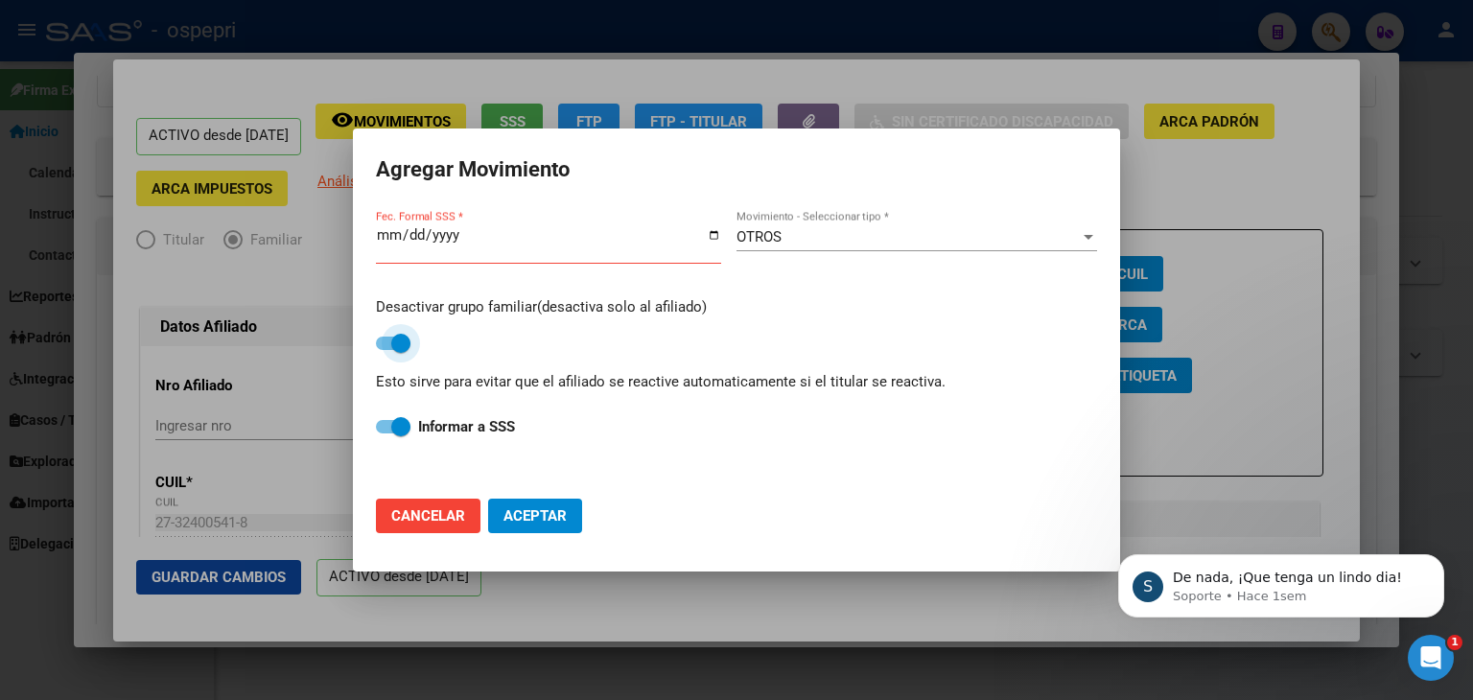
click at [409, 340] on span at bounding box center [400, 343] width 19 height 19
click at [386, 350] on input "checkbox" at bounding box center [385, 350] width 1 height 1
checkbox input "false"
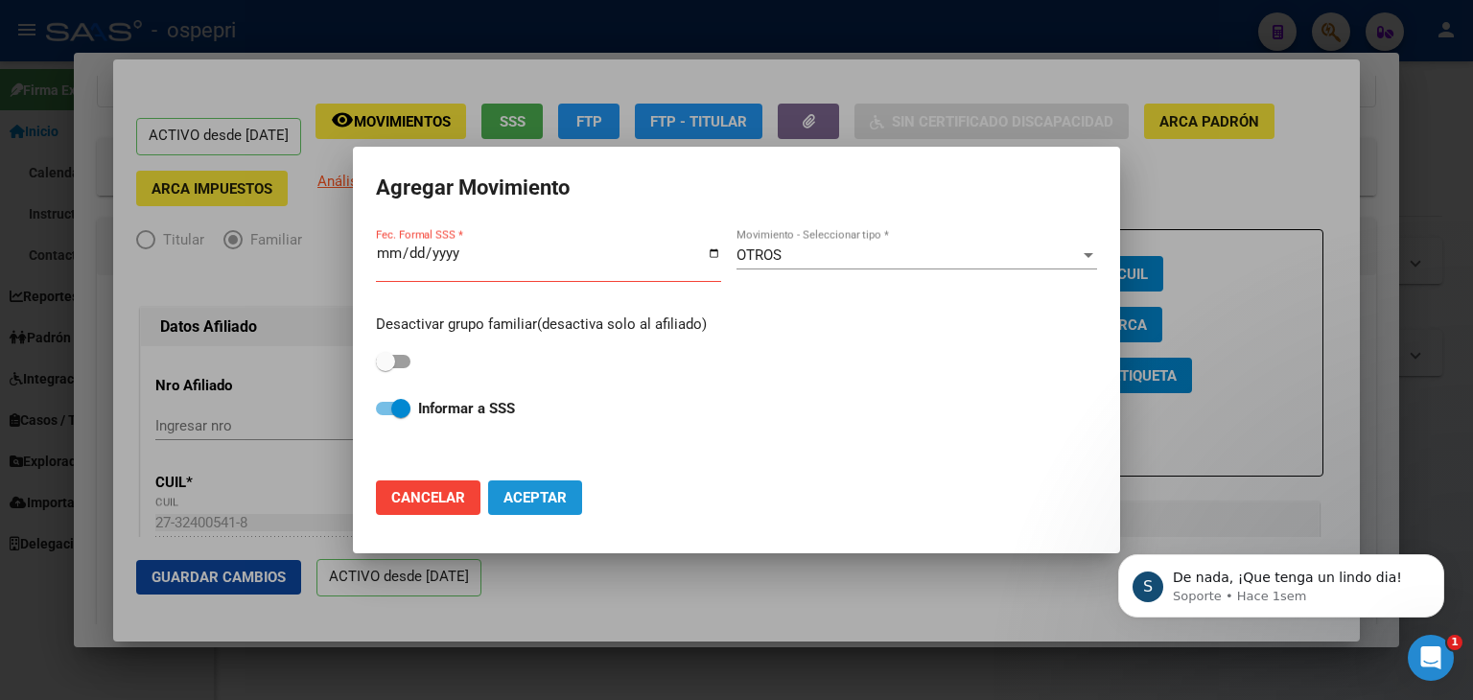
click at [515, 503] on span "Aceptar" at bounding box center [535, 497] width 63 height 17
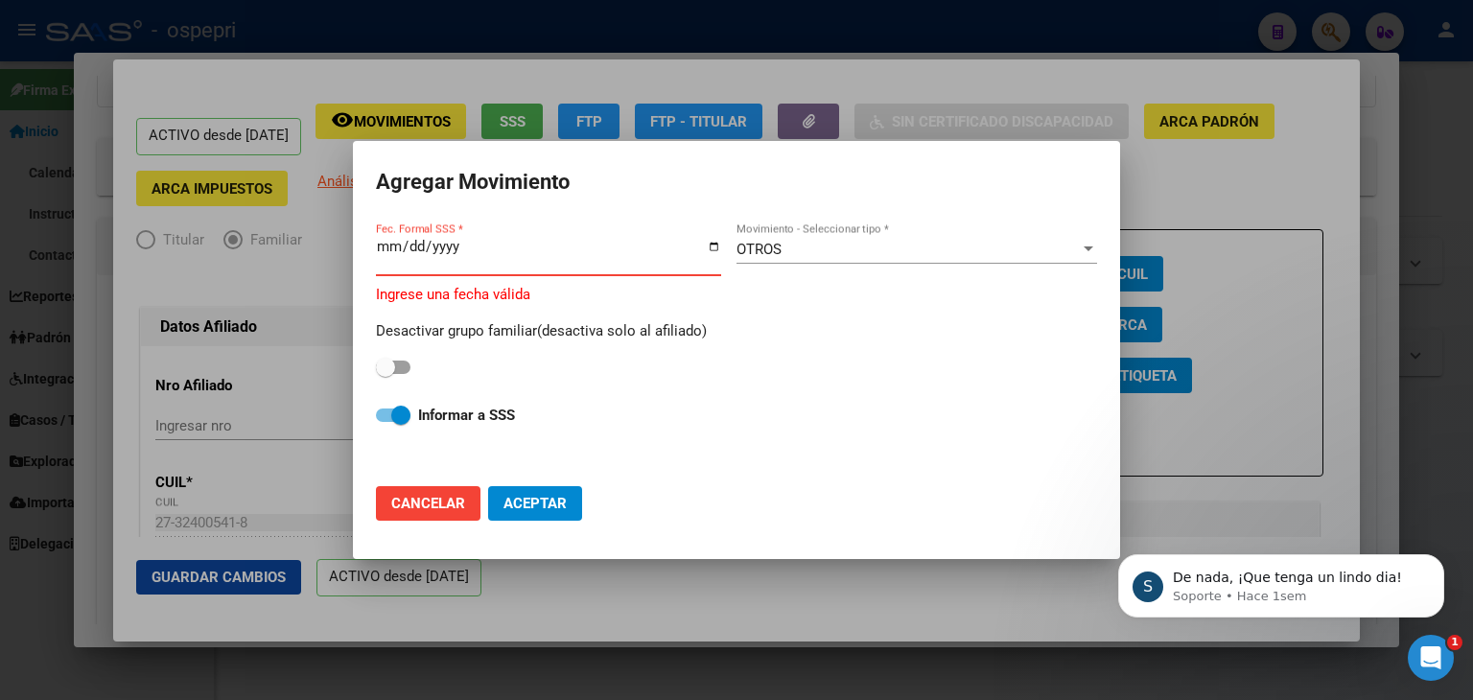
click at [715, 247] on input "Fec. Formal SSS *" at bounding box center [548, 254] width 345 height 31
type input "[DATE]"
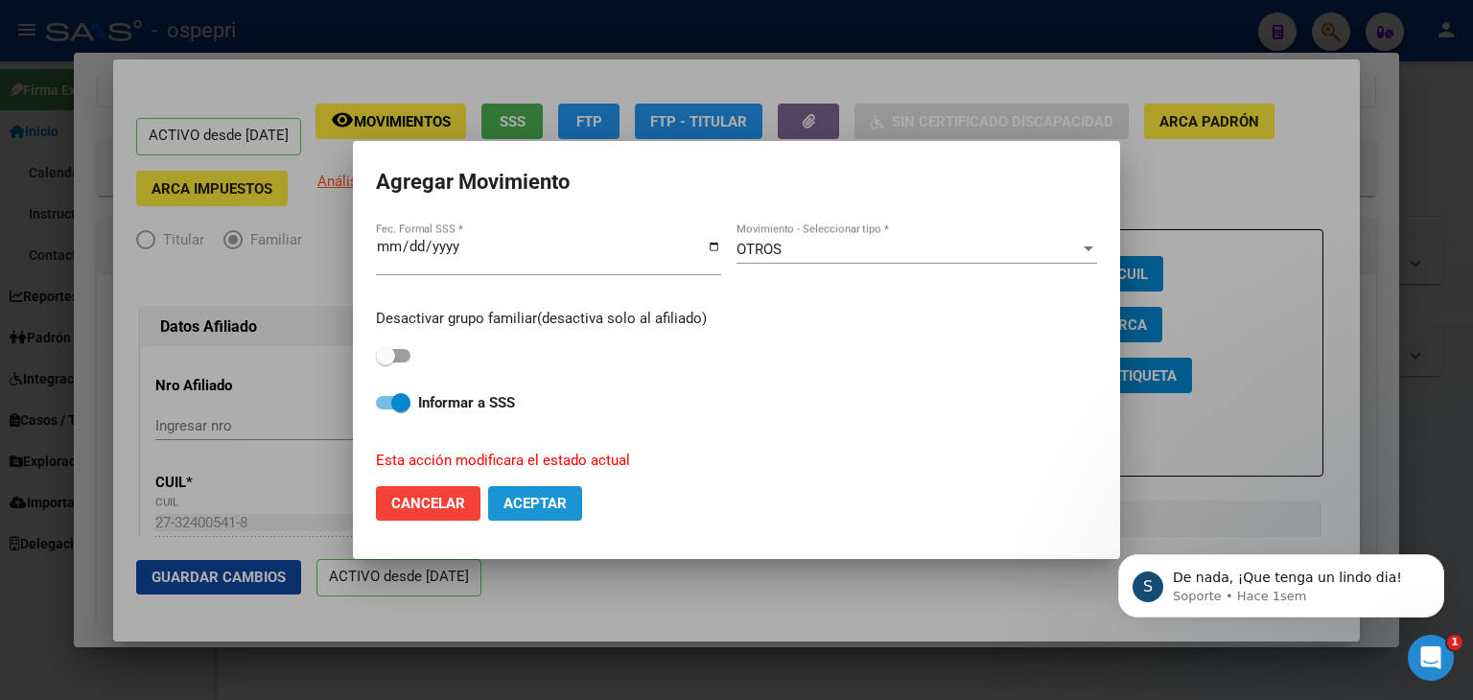
click at [514, 497] on span "Aceptar" at bounding box center [535, 503] width 63 height 17
checkbox input "false"
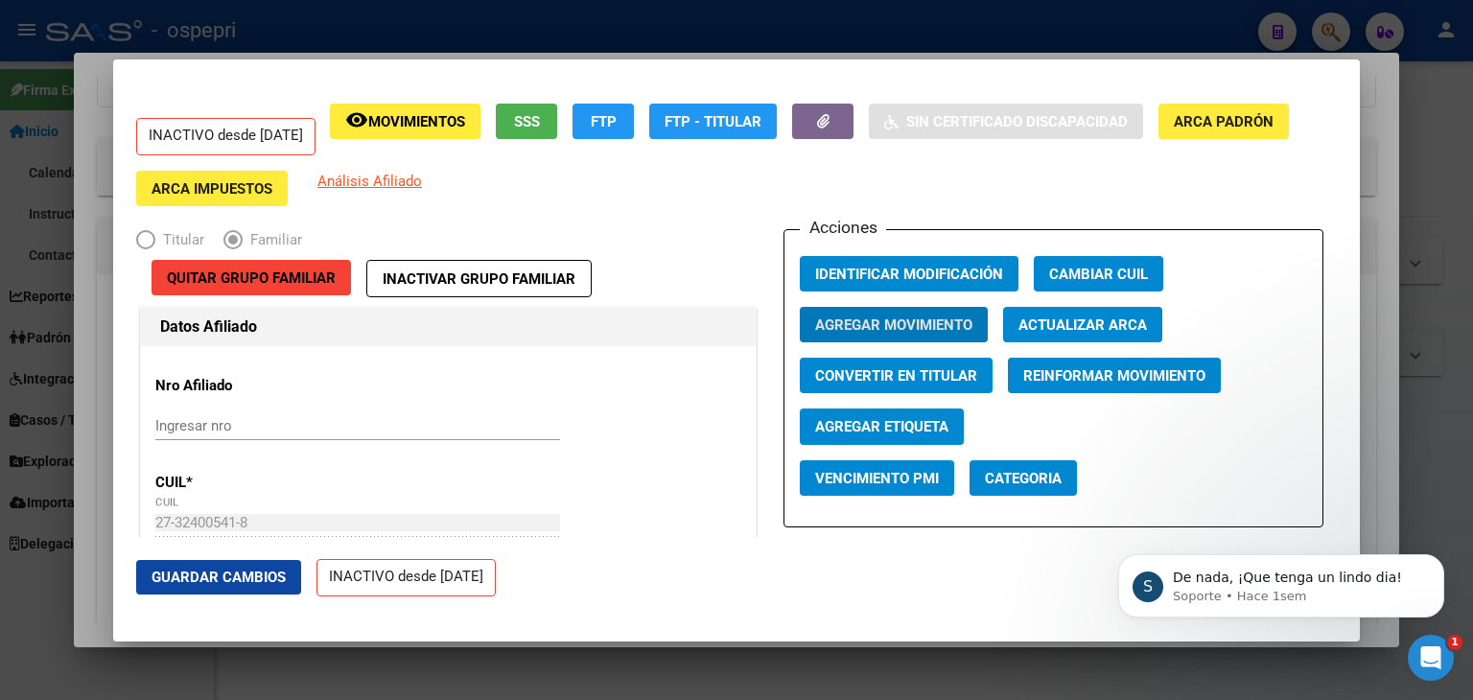
click at [932, 375] on span "Convertir en Titular" at bounding box center [896, 375] width 162 height 17
radio input "true"
type input "0"
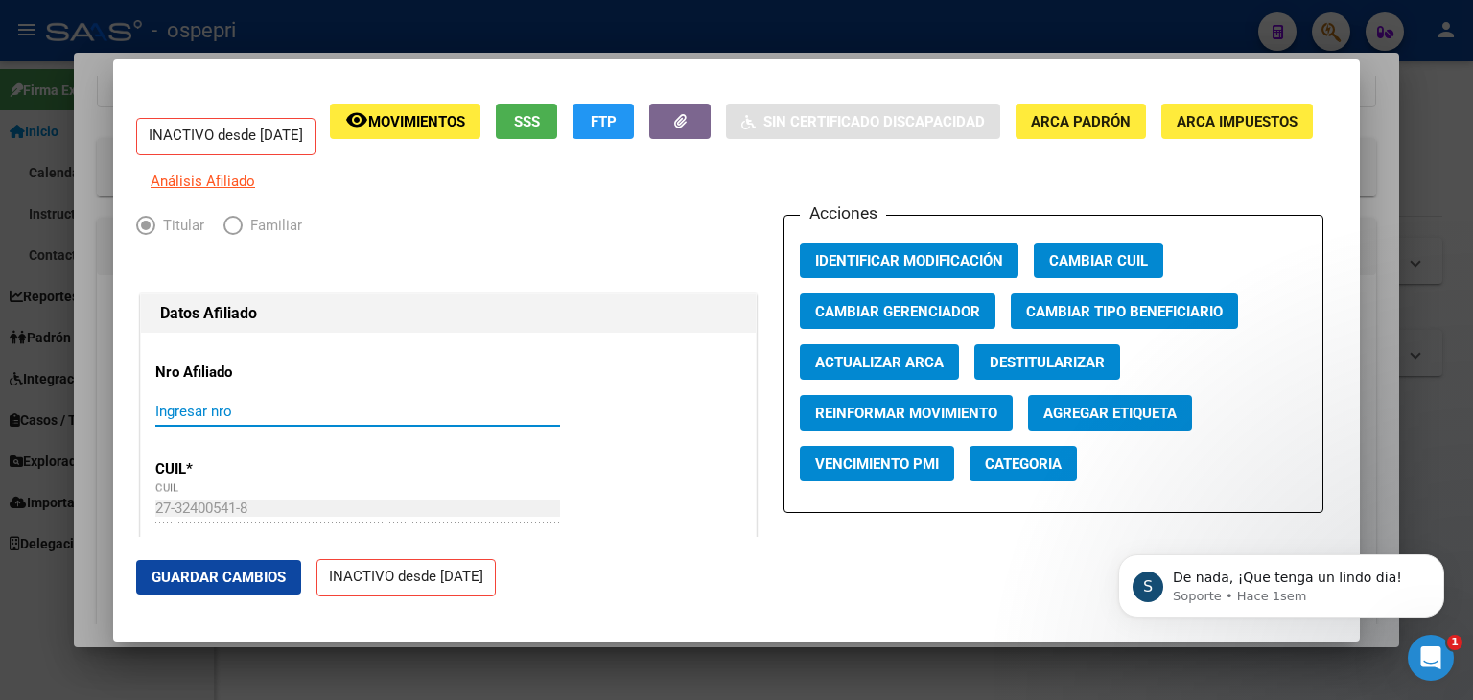
click at [215, 420] on input "Ingresar nro" at bounding box center [357, 411] width 405 height 17
paste input "27324005418"
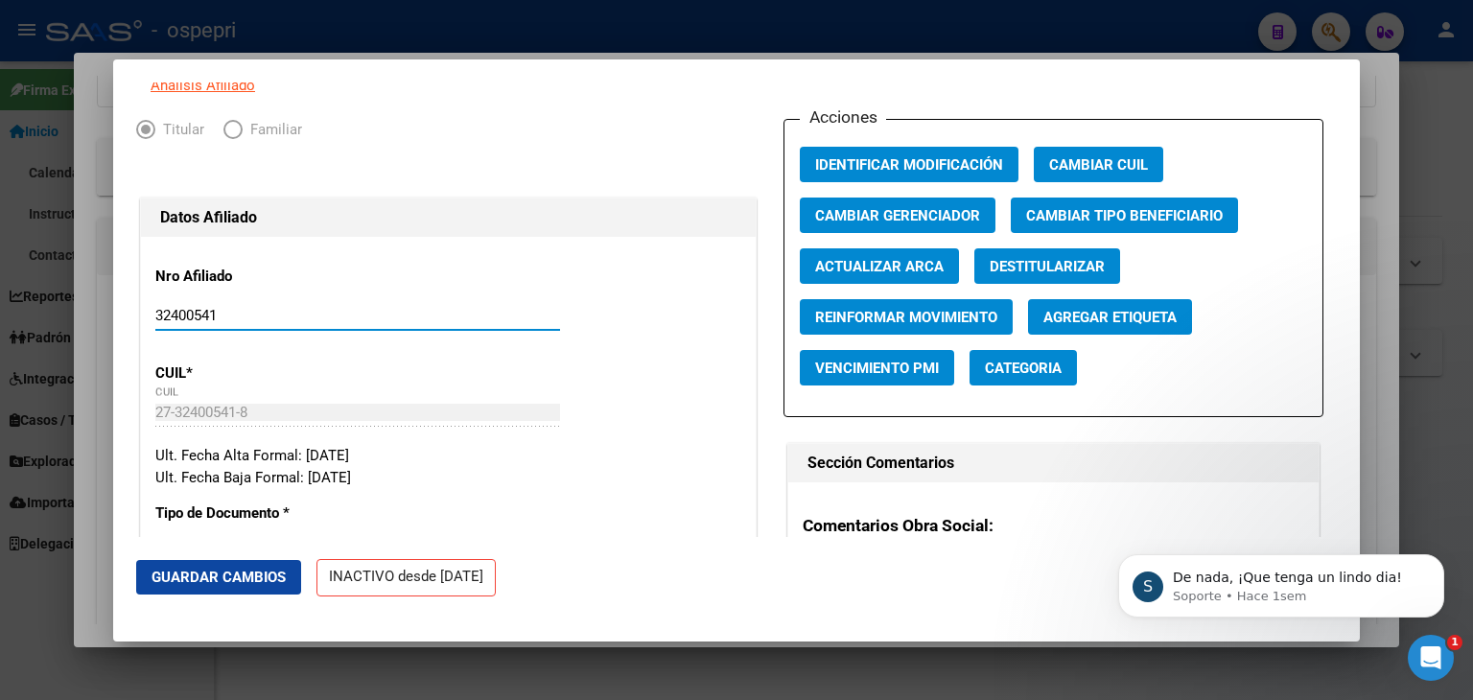
scroll to position [192, 0]
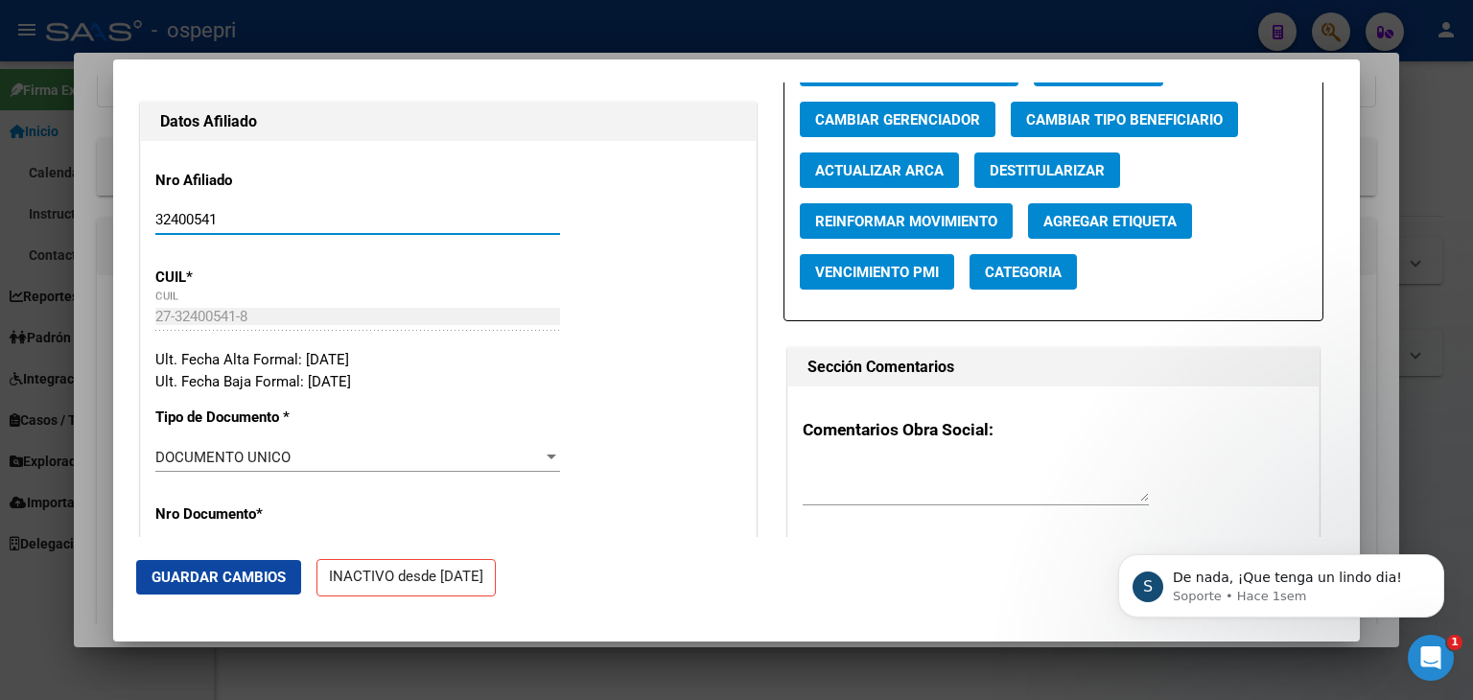
type input "32400541"
click at [338, 458] on div "DOCUMENTO UNICO Seleccionar tipo" at bounding box center [357, 457] width 405 height 29
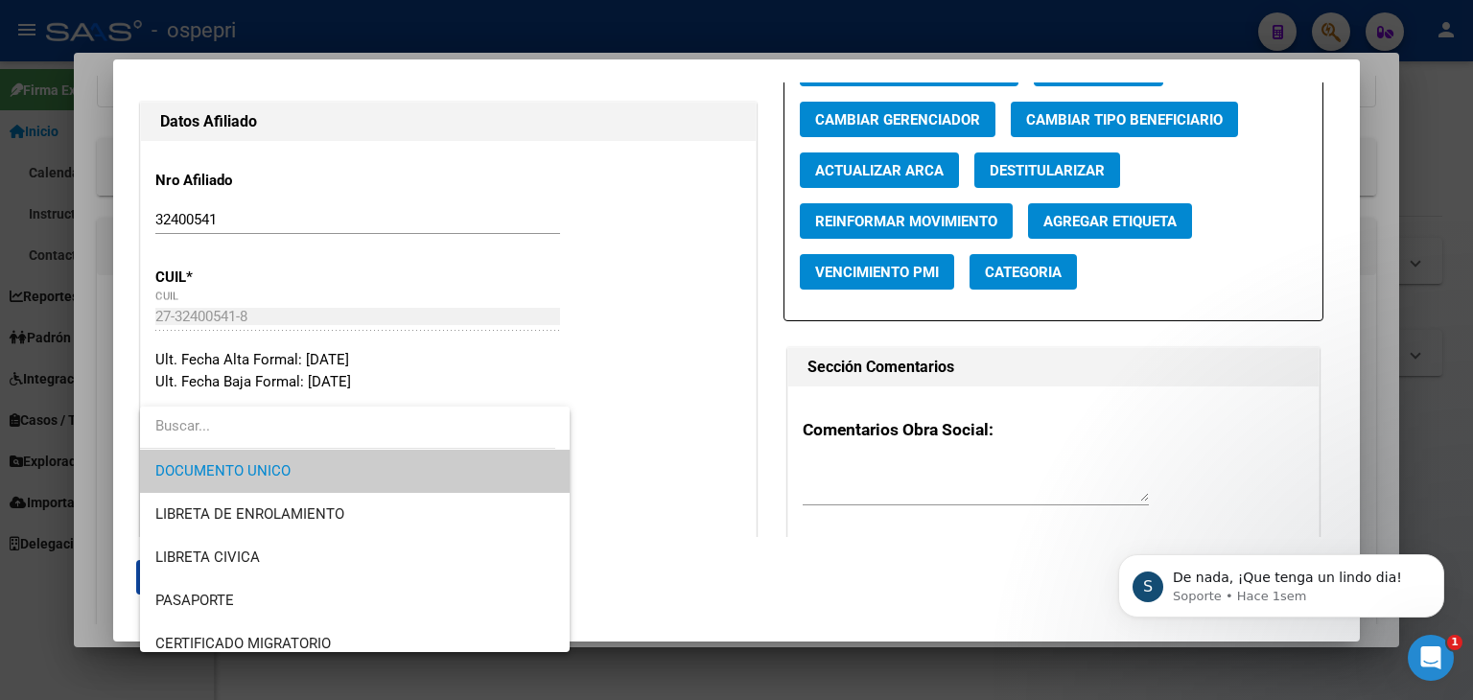
click at [338, 458] on span "DOCUMENTO UNICO" at bounding box center [354, 471] width 399 height 43
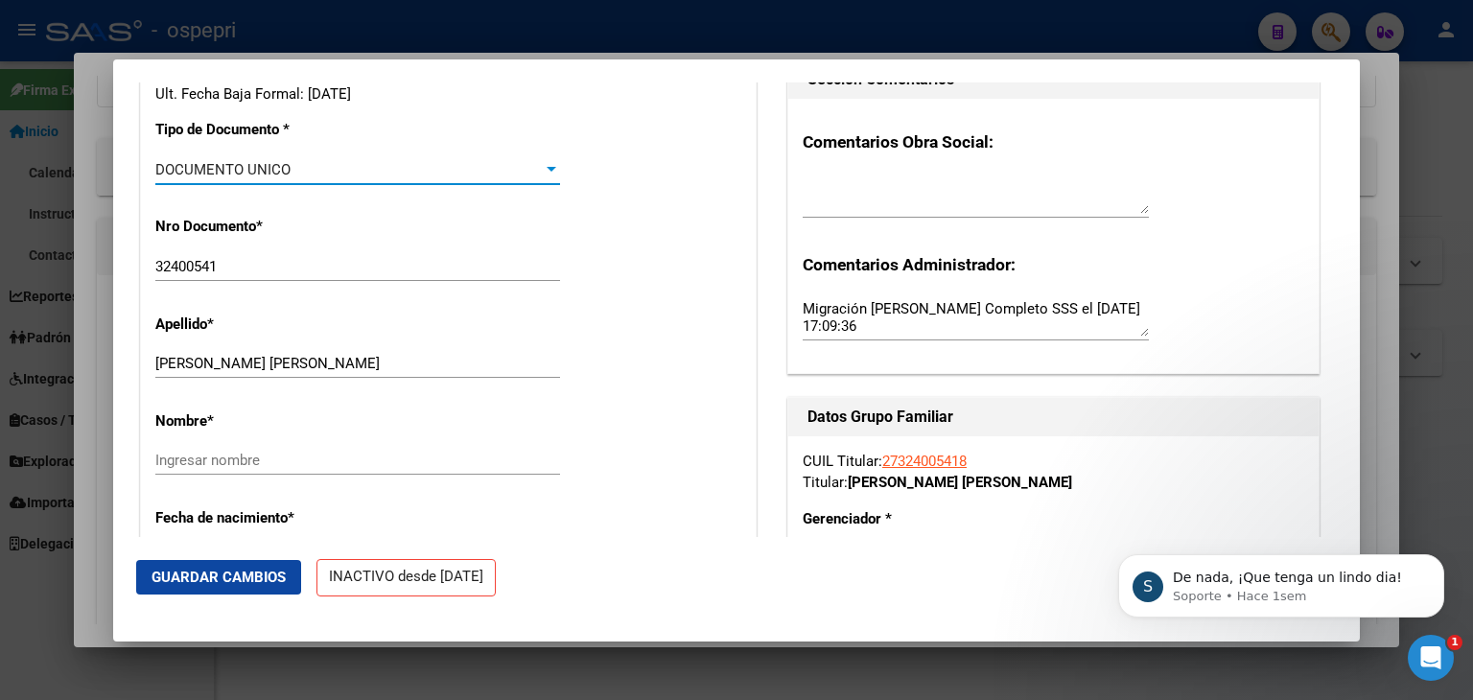
scroll to position [575, 0]
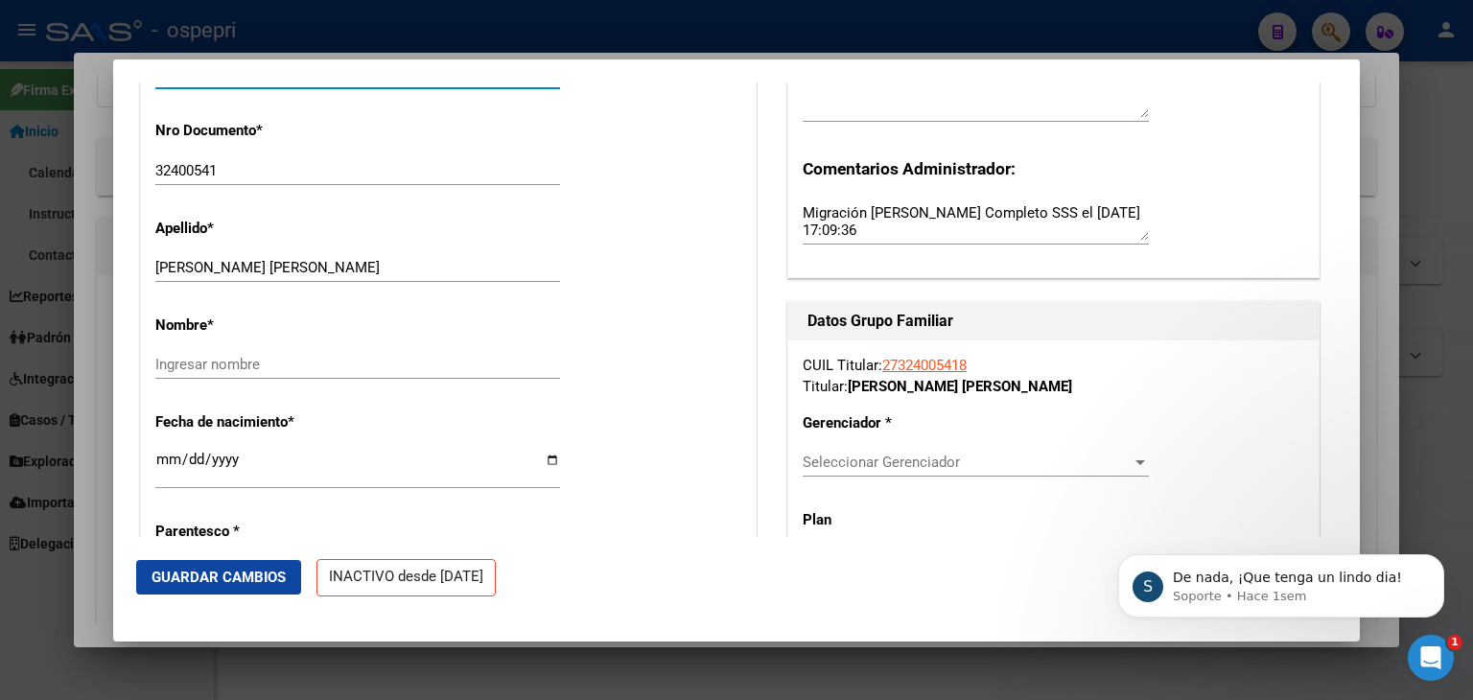
click at [230, 373] on input "Ingresar nombre" at bounding box center [357, 364] width 405 height 17
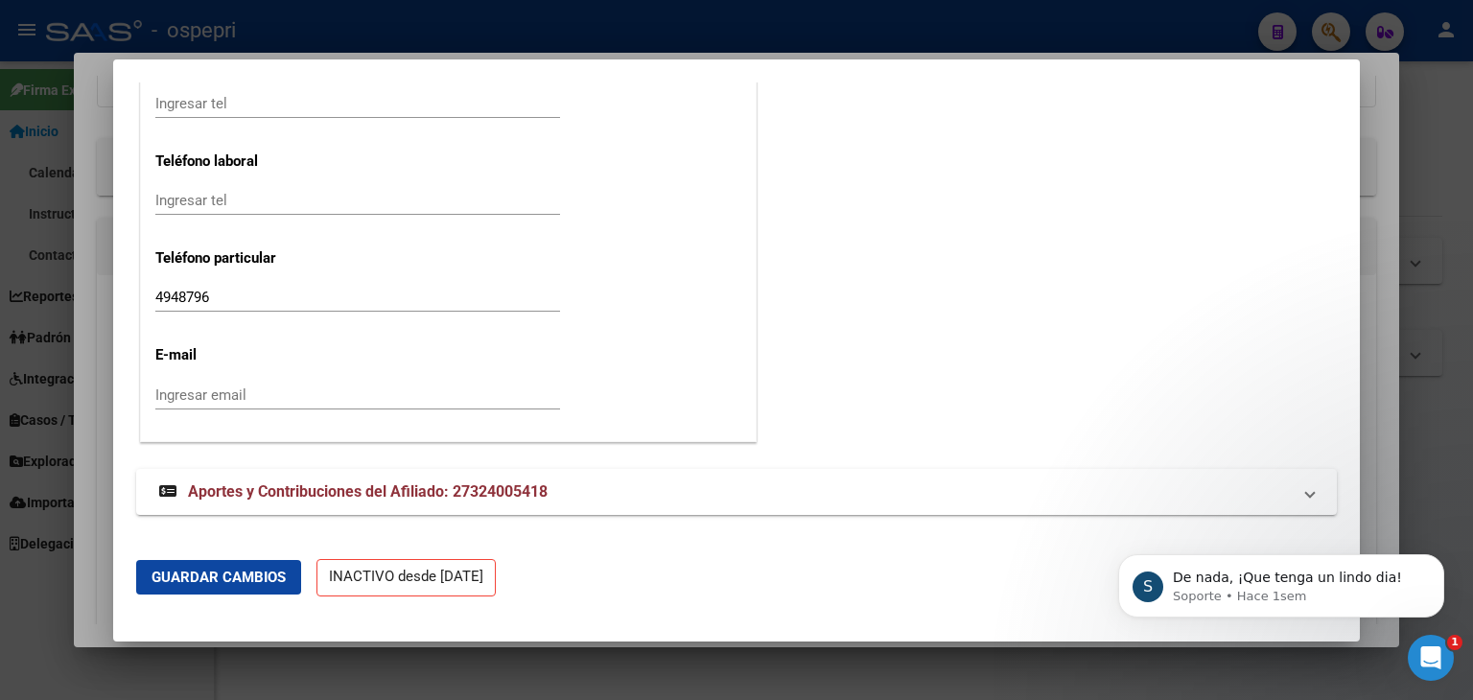
scroll to position [2450, 0]
type input "[PERSON_NAME]"
click at [245, 569] on span "Guardar Cambios" at bounding box center [219, 577] width 134 height 17
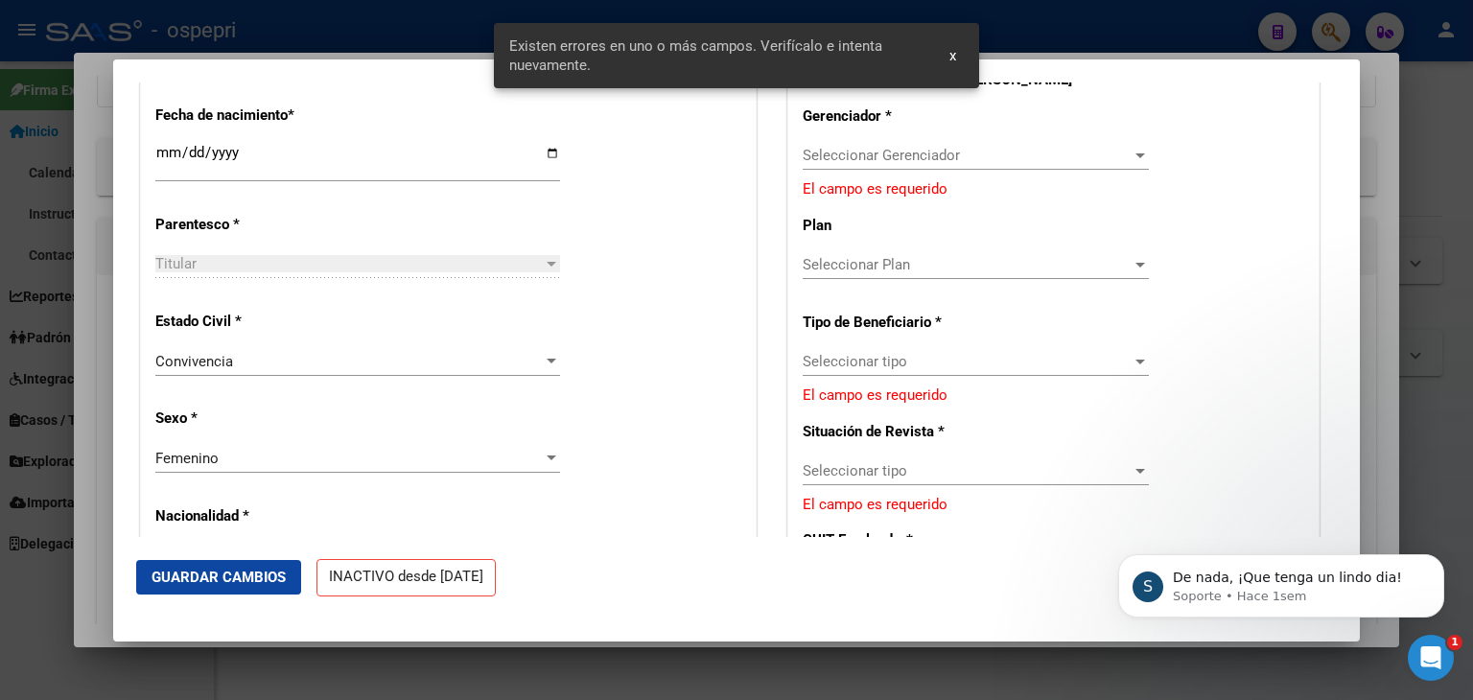
scroll to position [724, 0]
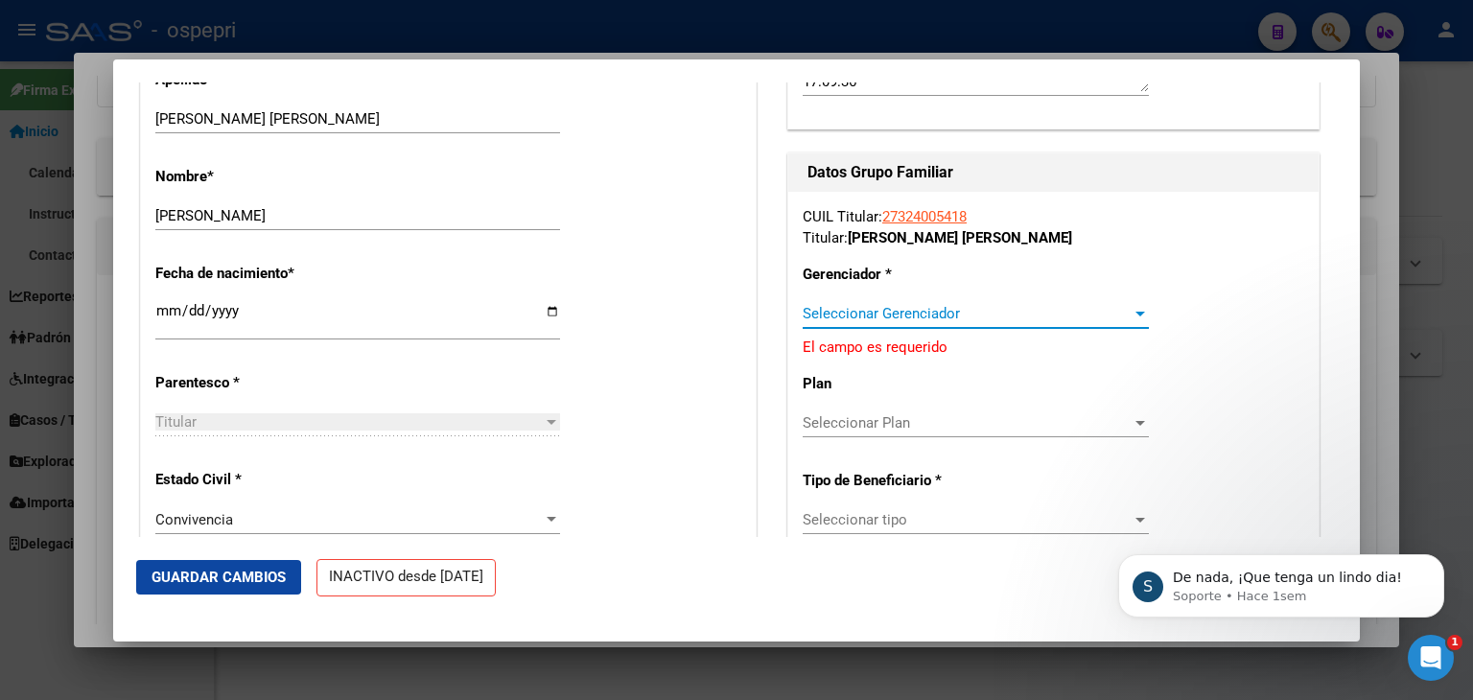
click at [960, 319] on span "Seleccionar Gerenciador" at bounding box center [967, 313] width 329 height 17
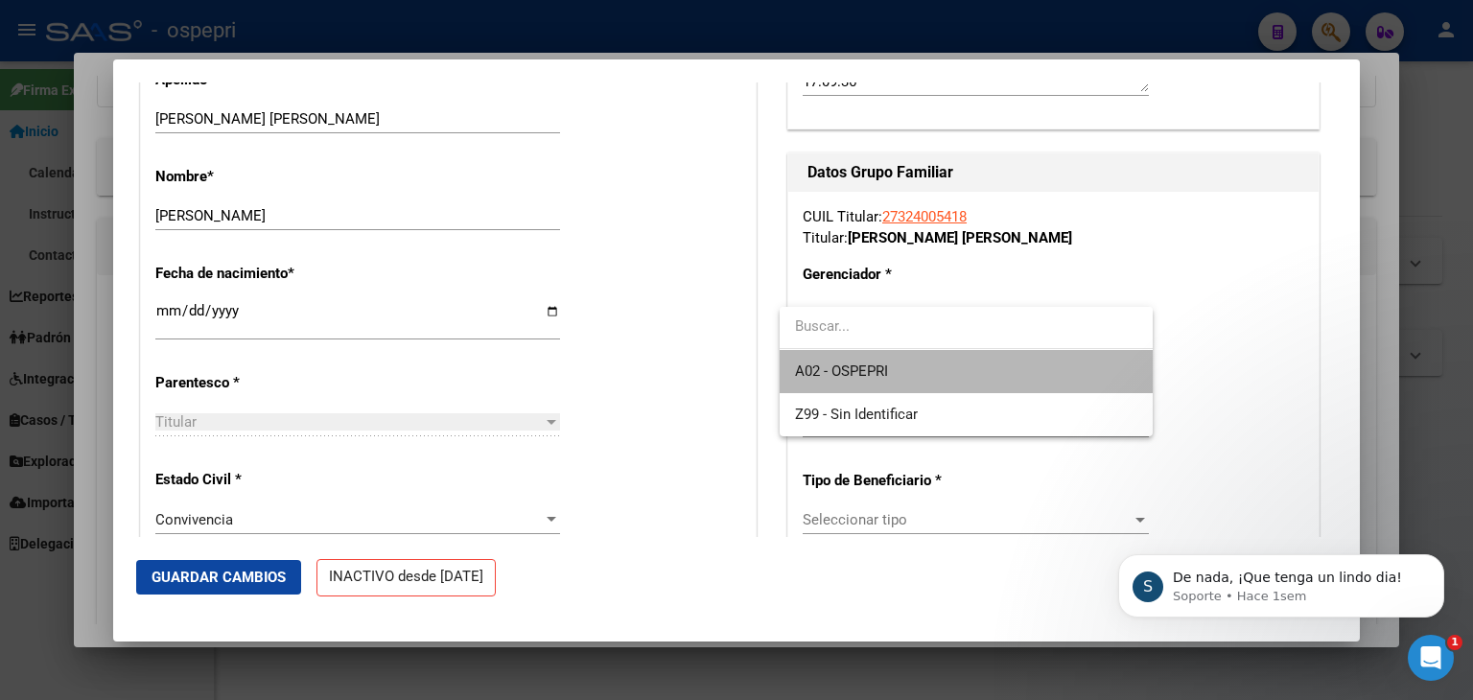
click at [891, 370] on span "A02 - OSPEPRI" at bounding box center [966, 371] width 342 height 43
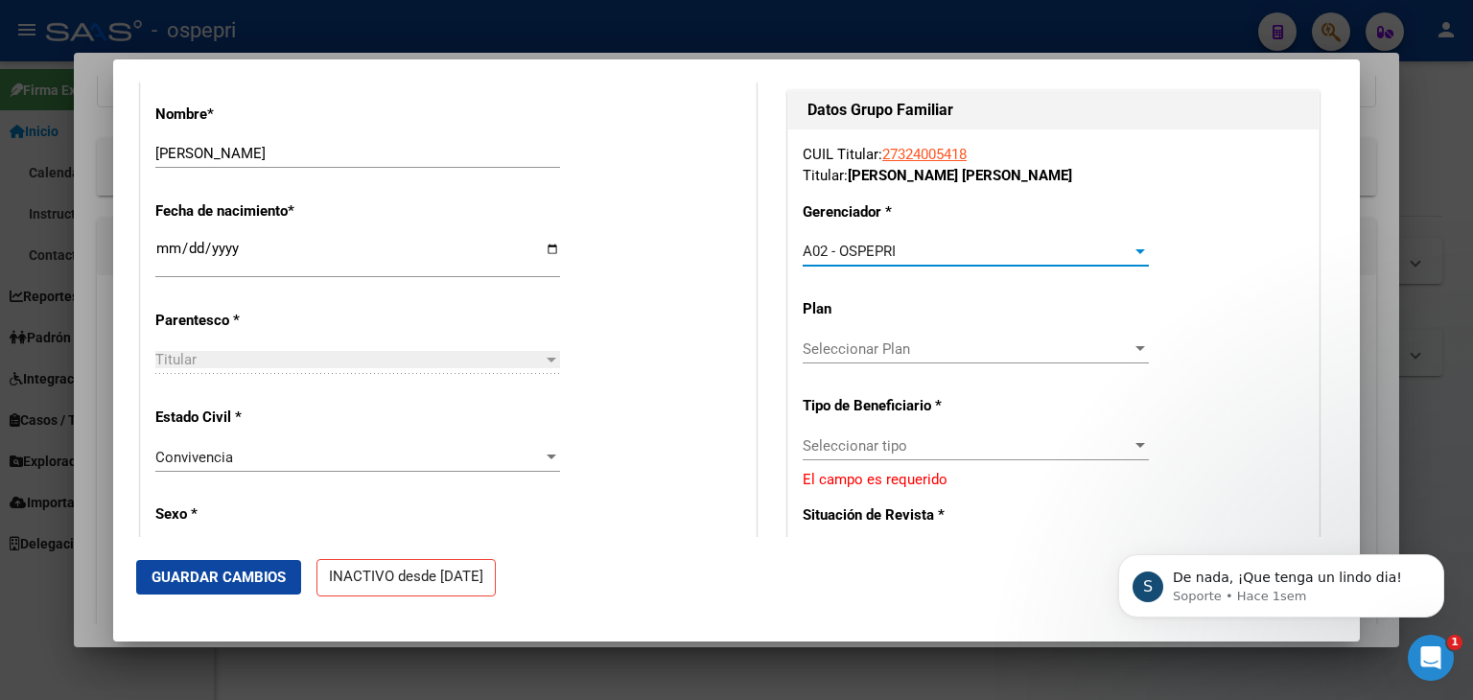
scroll to position [820, 0]
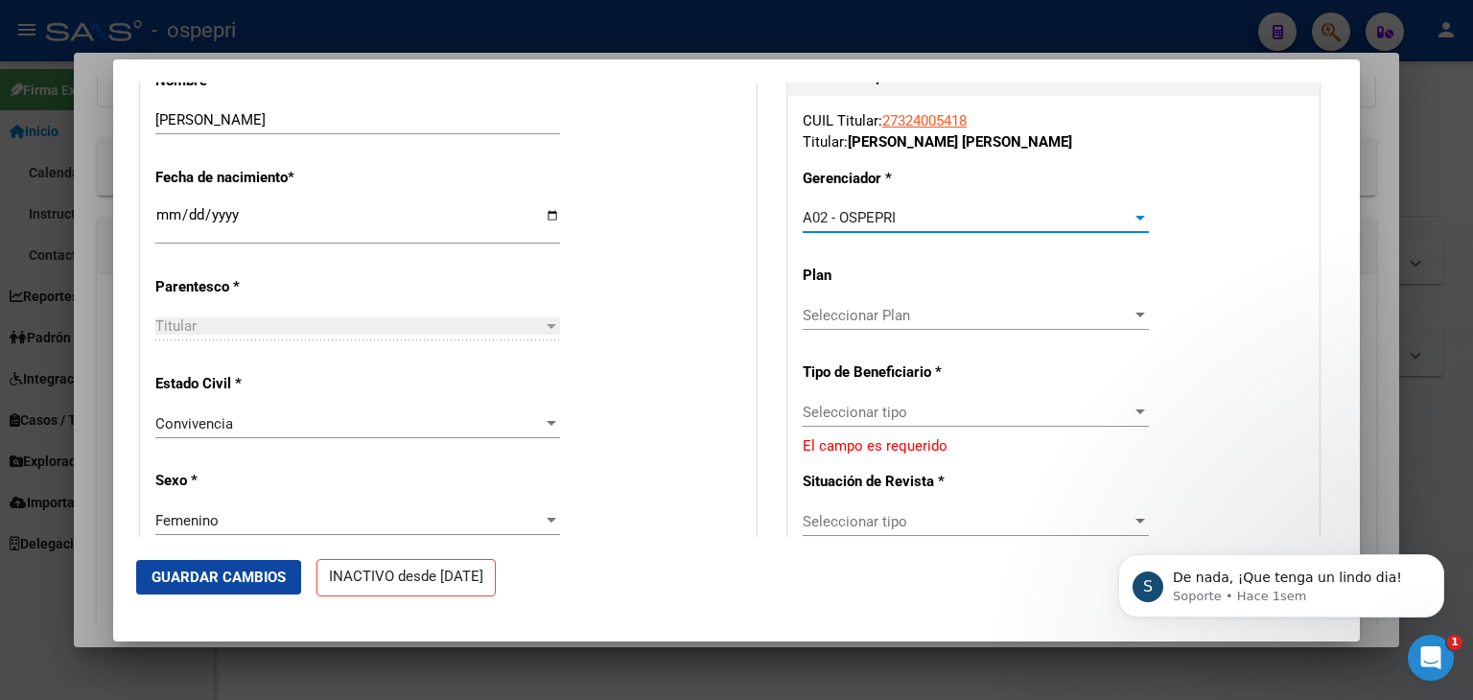
click at [942, 324] on span "Seleccionar Plan" at bounding box center [967, 315] width 329 height 17
click at [942, 328] on input "dropdown search" at bounding box center [966, 327] width 373 height 43
click at [1026, 408] on div at bounding box center [736, 350] width 1473 height 700
click at [1054, 421] on span "Seleccionar tipo" at bounding box center [967, 412] width 329 height 17
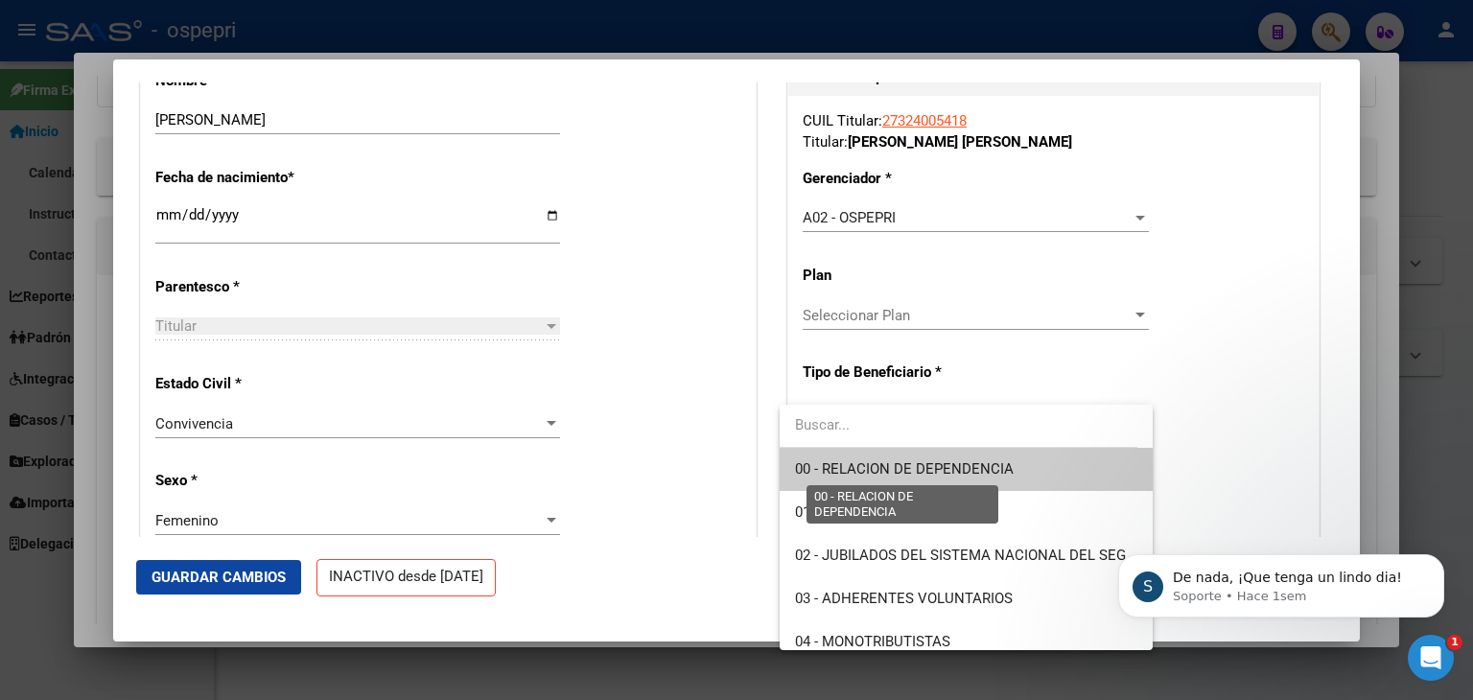
click at [973, 460] on span "00 - RELACION DE DEPENDENCIA" at bounding box center [904, 468] width 219 height 17
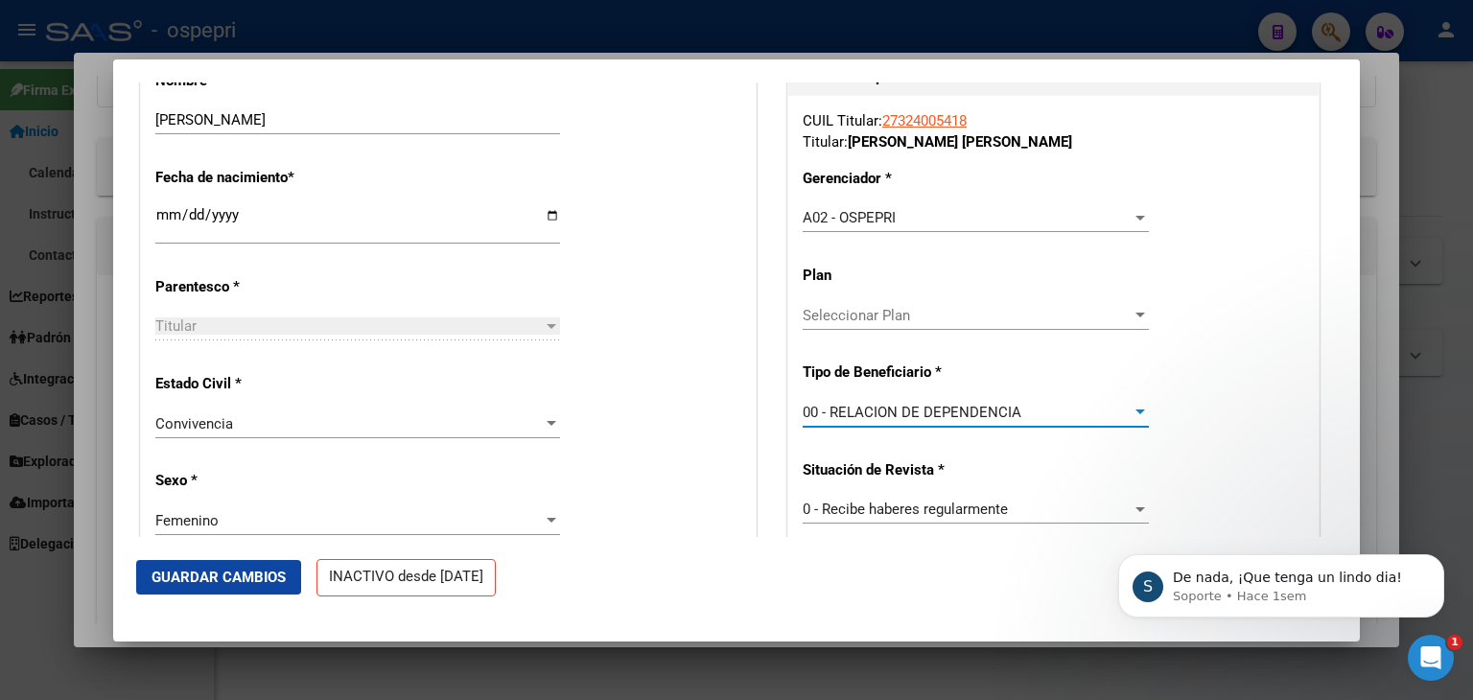
type input "30-71217114-2"
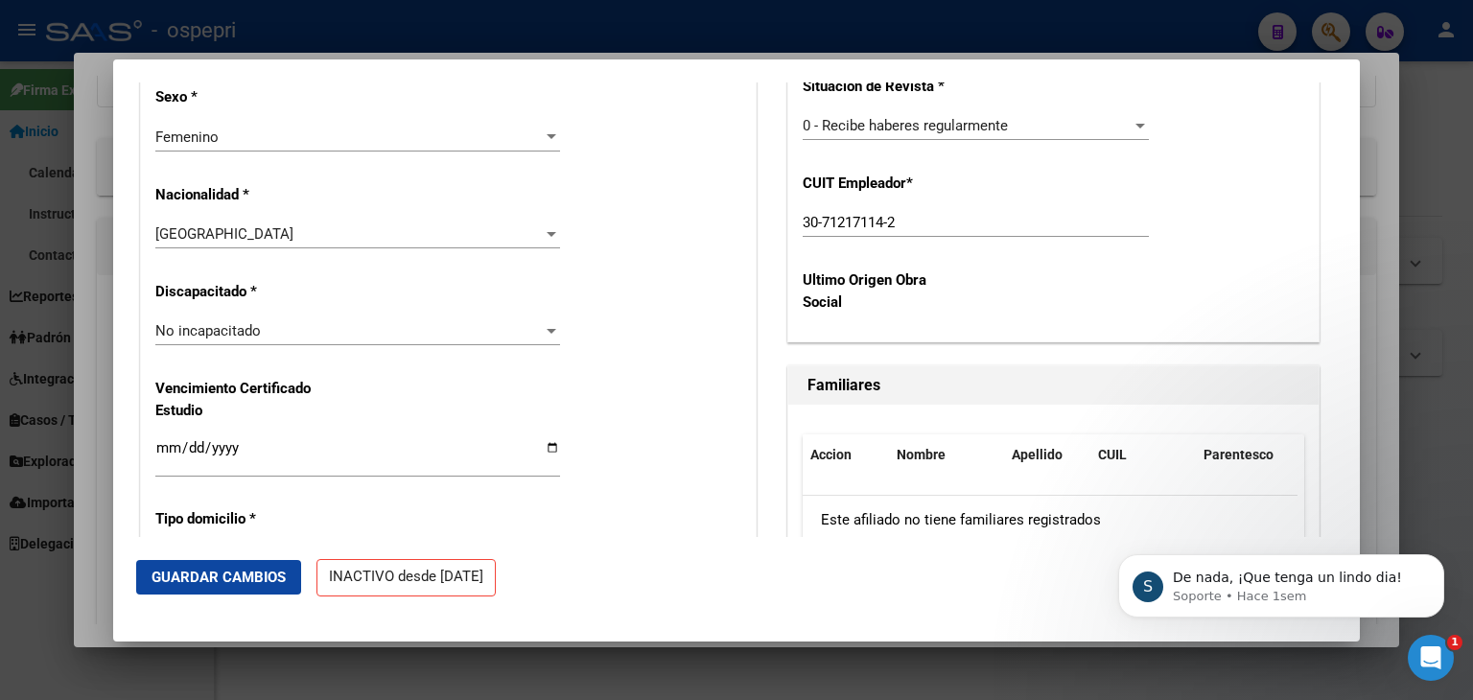
scroll to position [1491, 0]
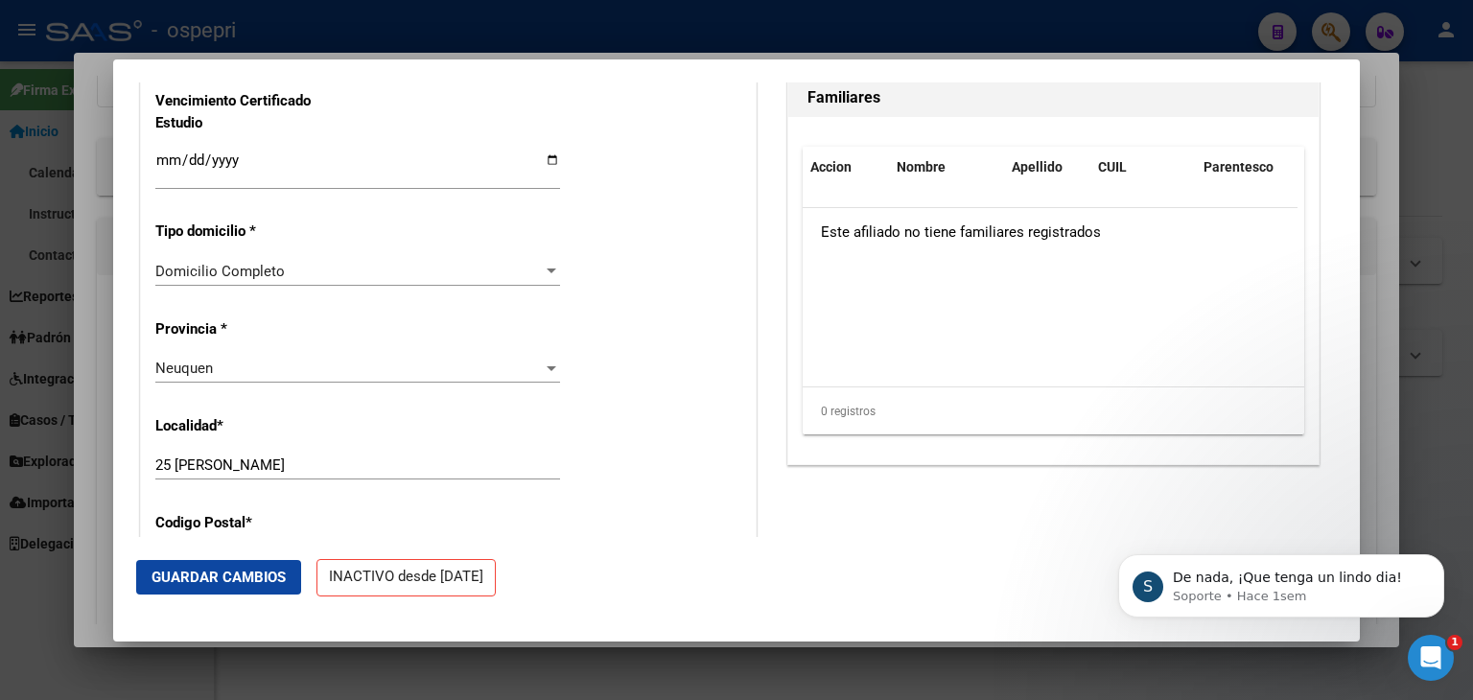
click at [242, 569] on span "Guardar Cambios" at bounding box center [219, 577] width 134 height 17
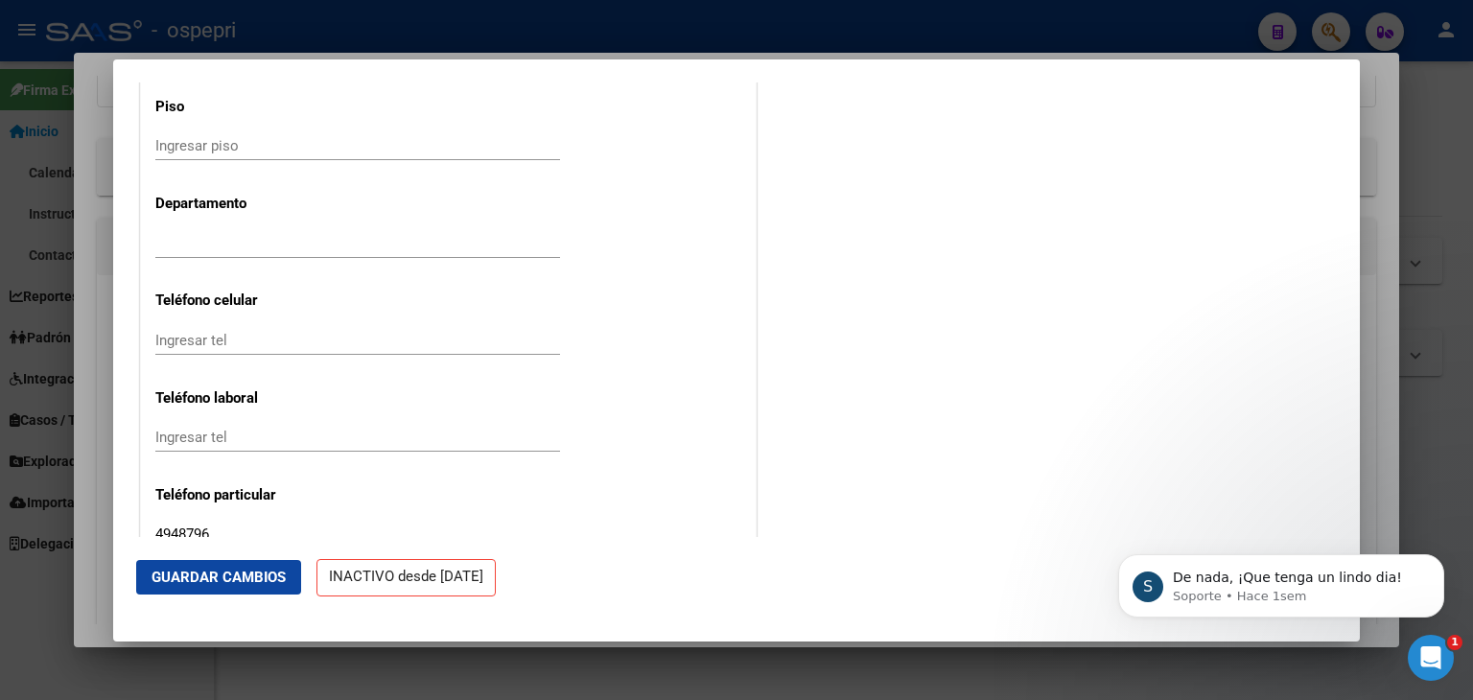
scroll to position [2450, 0]
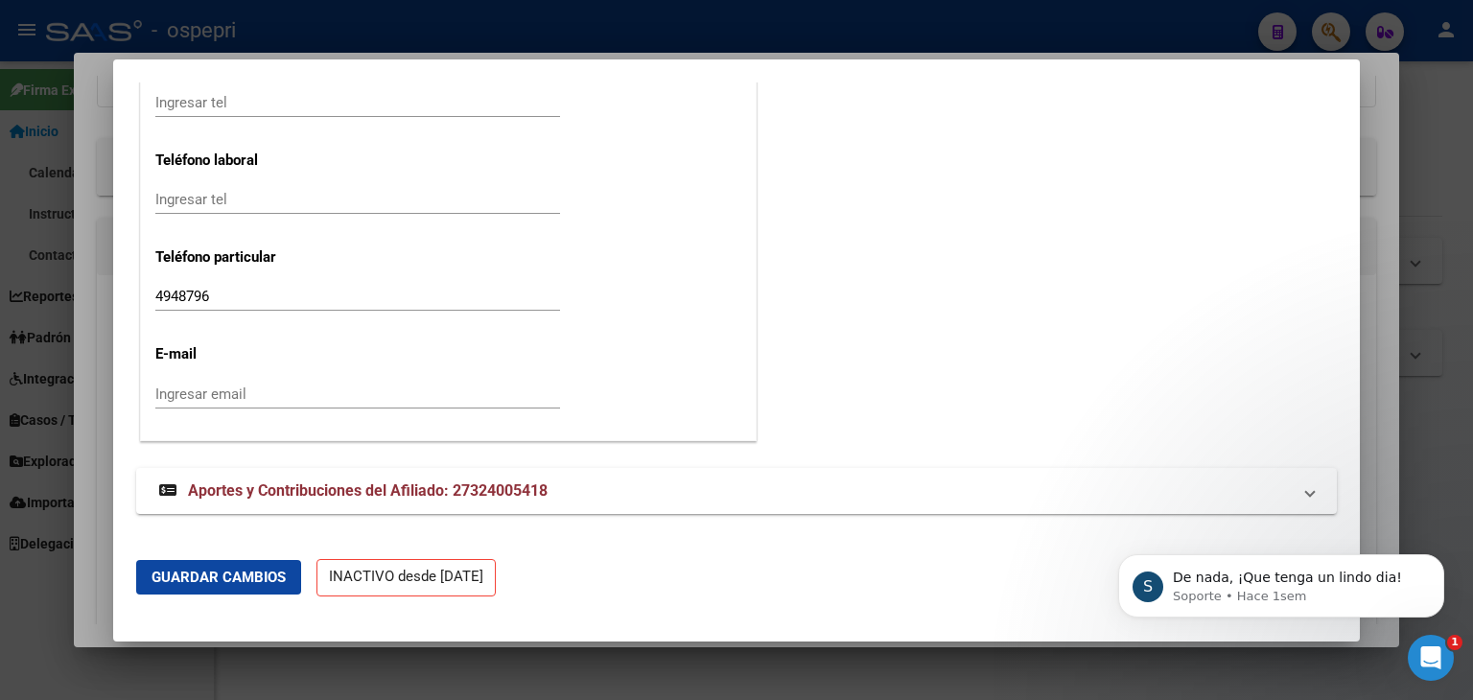
drag, startPoint x: 1351, startPoint y: 143, endPoint x: 226, endPoint y: 141, distance: 1125.0
click at [1466, 209] on div at bounding box center [736, 350] width 1473 height 700
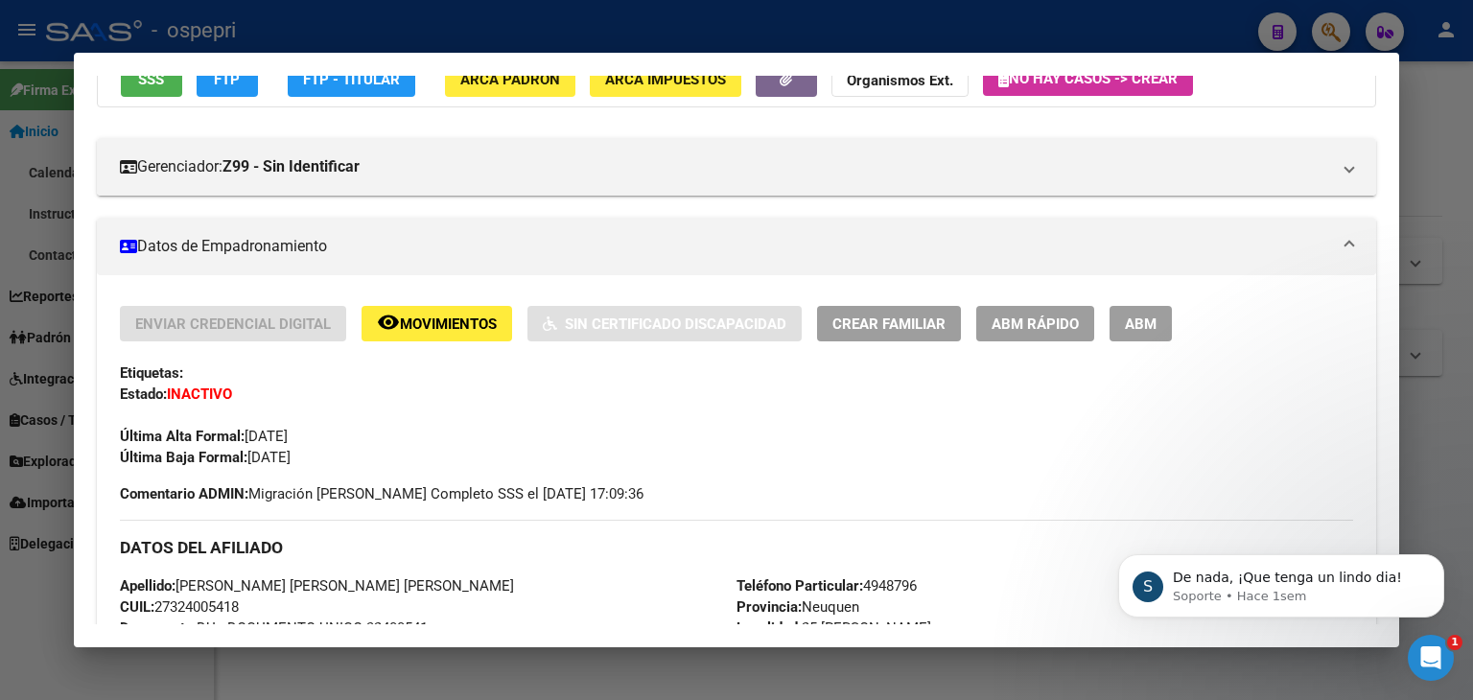
click at [1454, 89] on div at bounding box center [736, 350] width 1473 height 700
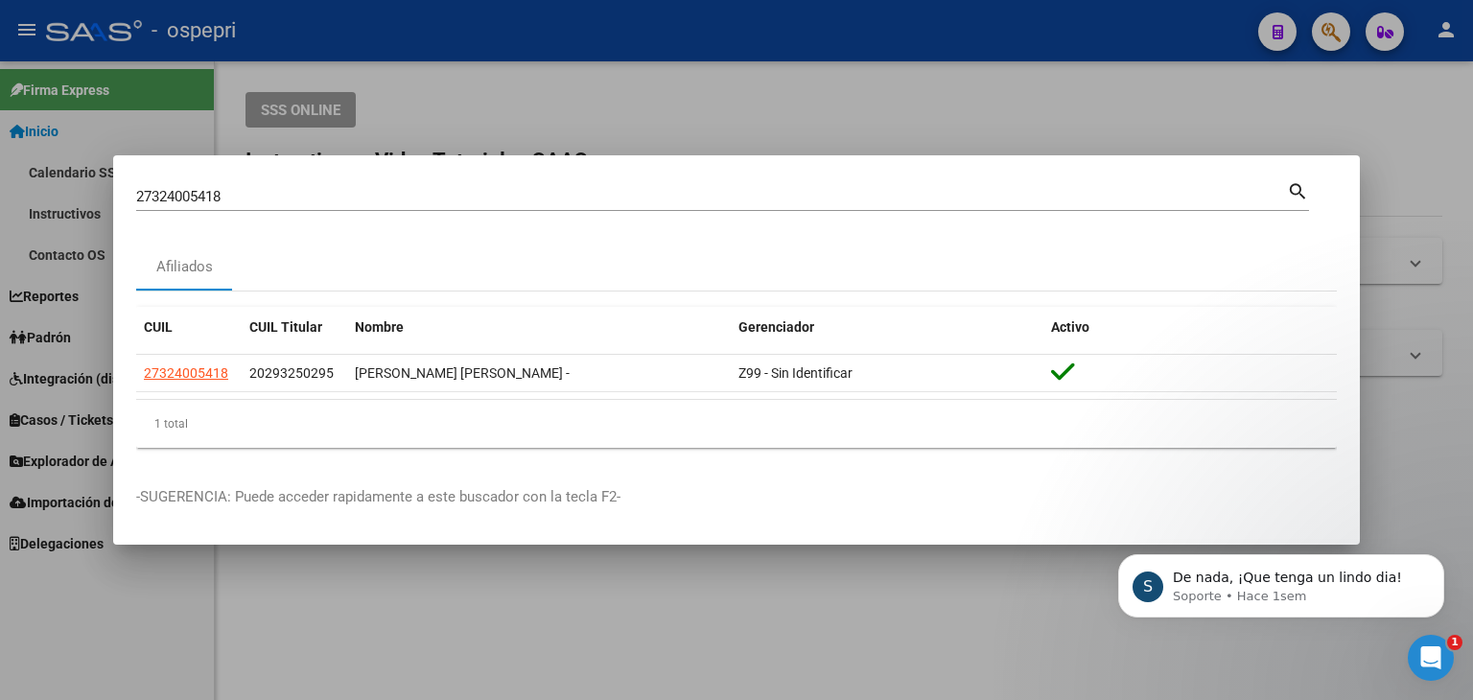
click at [1019, 95] on div at bounding box center [736, 350] width 1473 height 700
